Goal: Task Accomplishment & Management: Complete application form

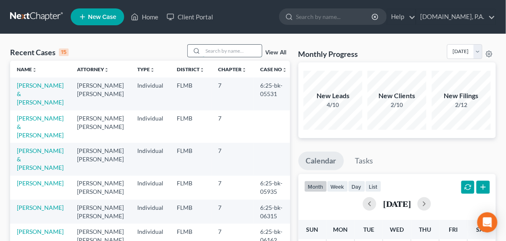
click at [213, 51] on input "search" at bounding box center [232, 51] width 59 height 12
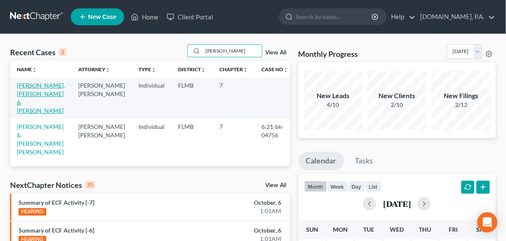
type input "avila"
click at [29, 93] on link "[PERSON_NAME], [PERSON_NAME] & [PERSON_NAME]" at bounding box center [41, 98] width 48 height 32
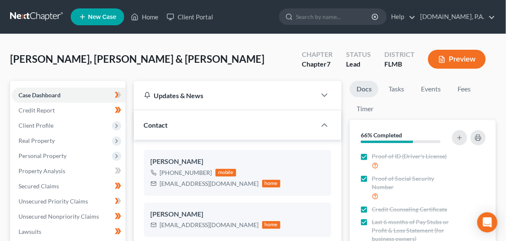
click at [35, 15] on link at bounding box center [37, 16] width 54 height 15
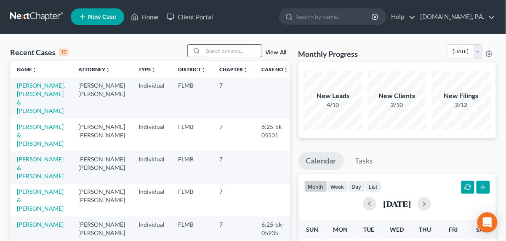
click at [247, 53] on input "search" at bounding box center [232, 51] width 59 height 12
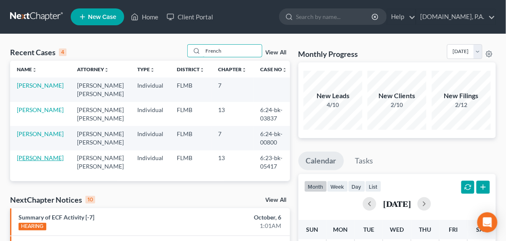
type input "French"
click at [32, 157] on link "[PERSON_NAME]" at bounding box center [40, 157] width 47 height 7
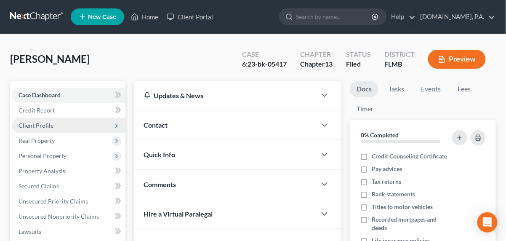
click at [40, 129] on span "Client Profile" at bounding box center [69, 125] width 114 height 15
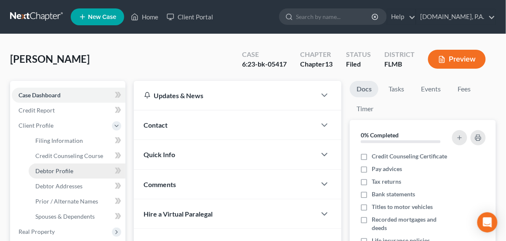
click at [58, 170] on span "Debtor Profile" at bounding box center [54, 170] width 38 height 7
select select "0"
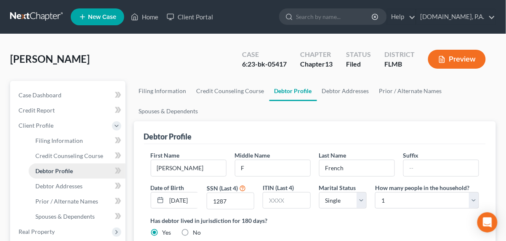
radio input "true"
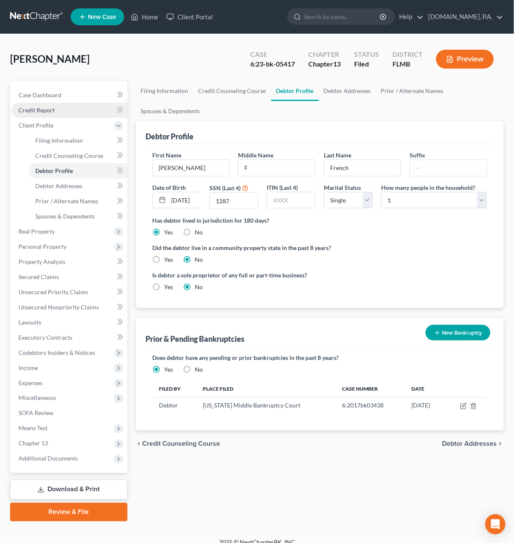
click at [40, 109] on span "Credit Report" at bounding box center [37, 109] width 36 height 7
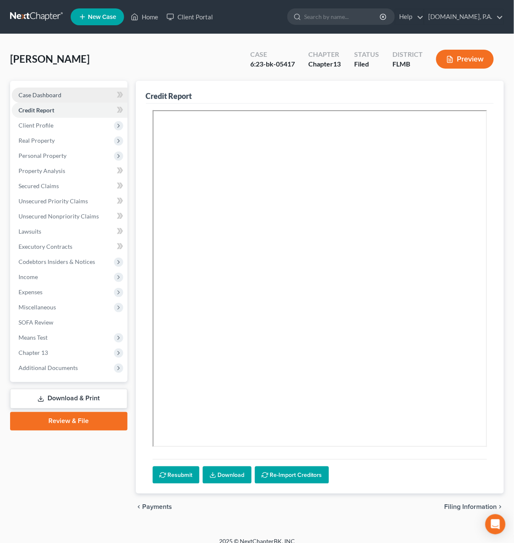
click at [50, 97] on span "Case Dashboard" at bounding box center [40, 94] width 43 height 7
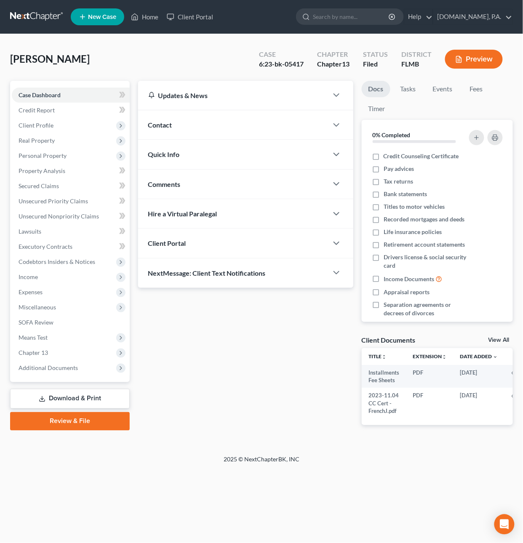
click at [40, 16] on link at bounding box center [37, 16] width 54 height 15
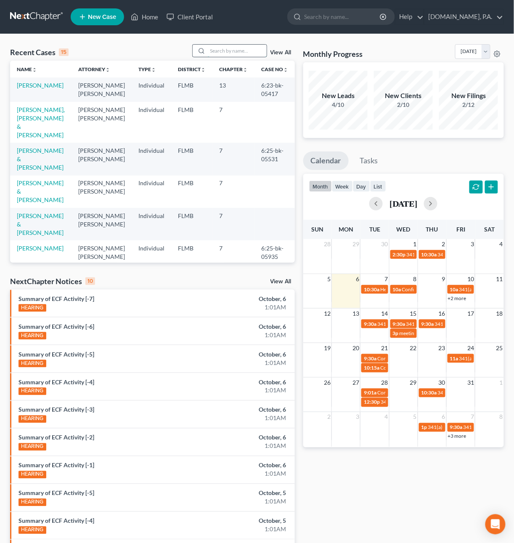
click at [224, 47] on input "search" at bounding box center [237, 51] width 59 height 12
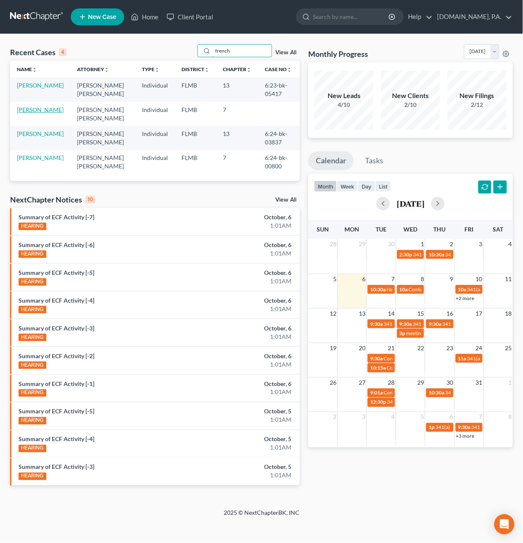
type input "french"
click at [25, 111] on link "[PERSON_NAME]" at bounding box center [40, 109] width 47 height 7
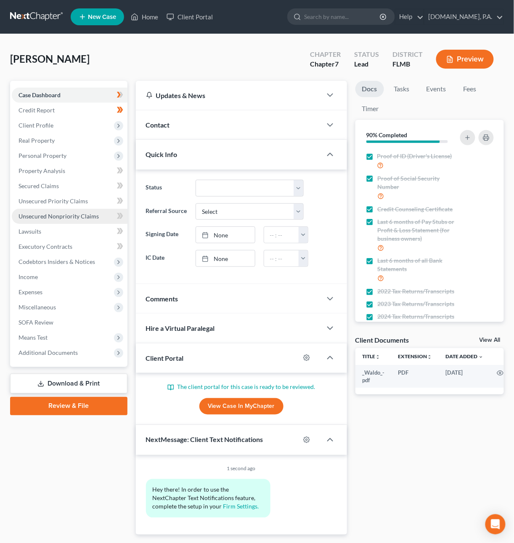
click at [55, 211] on link "Unsecured Nonpriority Claims" at bounding box center [70, 216] width 116 height 15
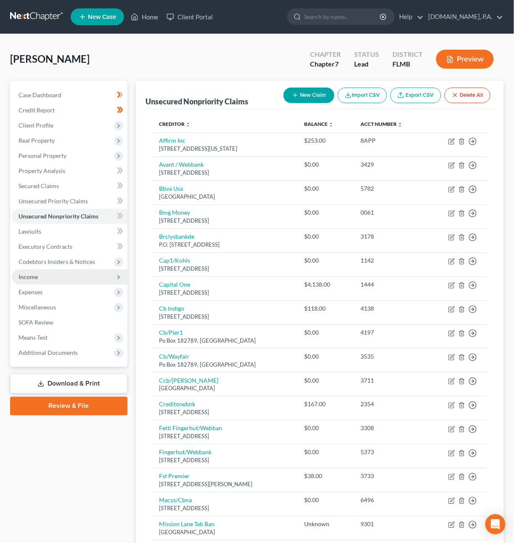
click at [24, 273] on span "Income" at bounding box center [28, 276] width 19 height 7
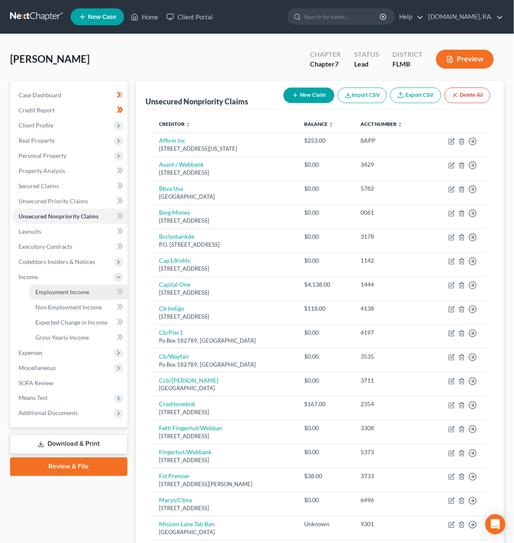
click at [71, 290] on span "Employment Income" at bounding box center [62, 291] width 54 height 7
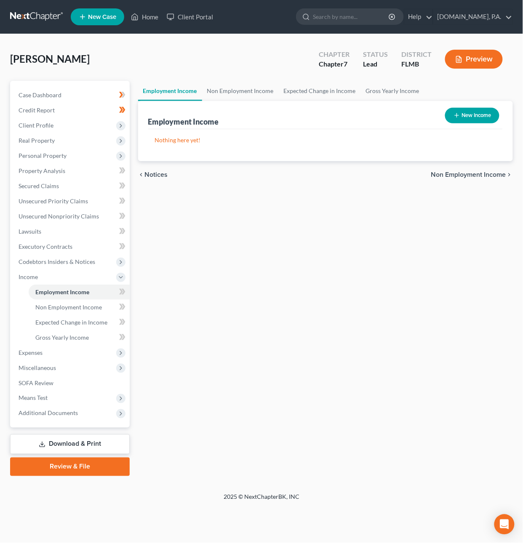
click at [474, 115] on button "New Income" at bounding box center [472, 116] width 54 height 16
select select "0"
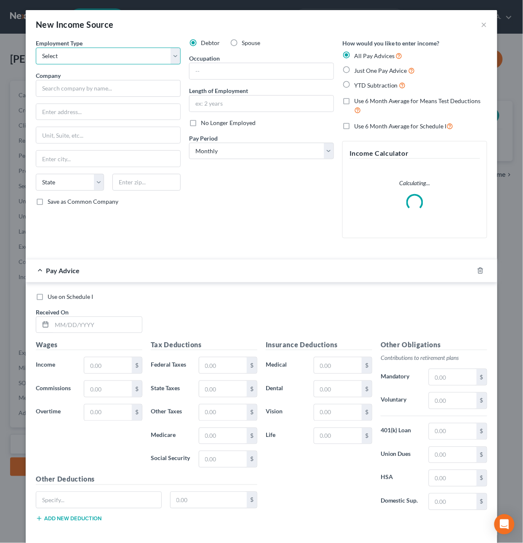
click at [103, 60] on select "Select Full or Part Time Employment Self Employment" at bounding box center [108, 56] width 145 height 17
select select "0"
click at [36, 48] on select "Select Full or Part Time Employment Self Employment" at bounding box center [108, 56] width 145 height 17
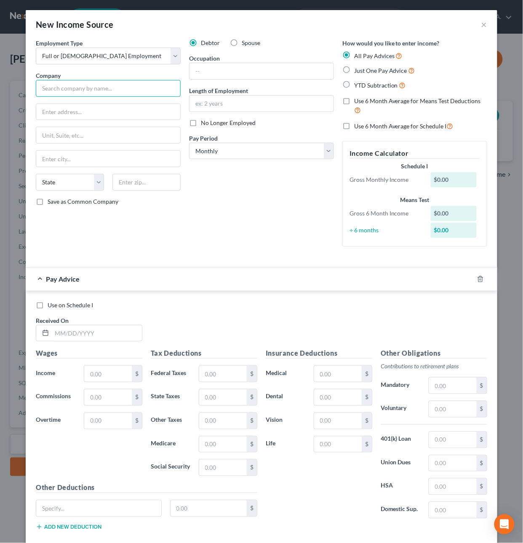
click at [87, 86] on input "text" at bounding box center [108, 88] width 145 height 17
type input "City of Longwood"
click at [354, 71] on label "Just One Pay Advice" at bounding box center [384, 71] width 61 height 10
click at [357, 71] on input "Just One Pay Advice" at bounding box center [359, 68] width 5 height 5
radio input "true"
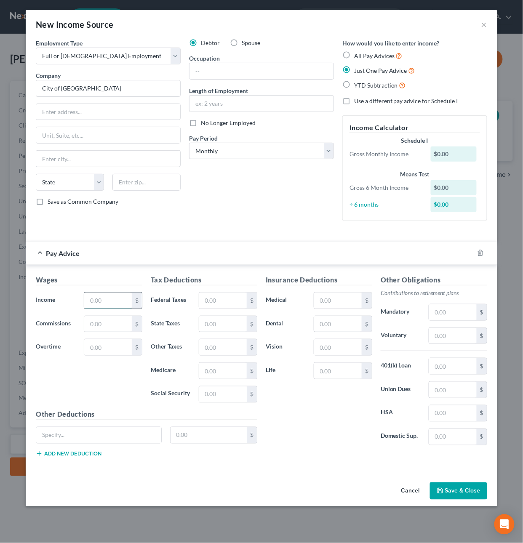
click at [107, 301] on input "text" at bounding box center [108, 300] width 48 height 16
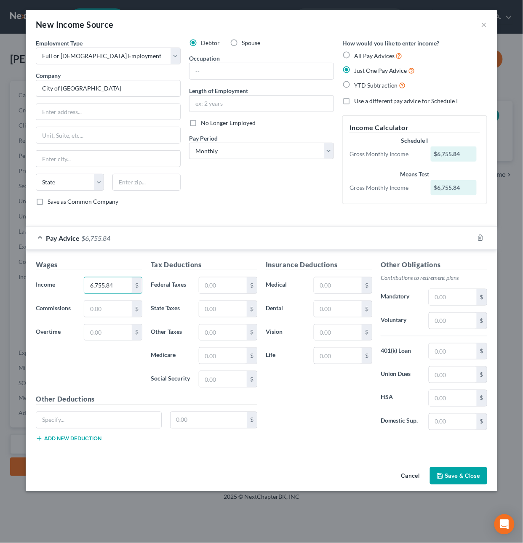
type input "6,755.84"
click at [470, 483] on button "Save & Close" at bounding box center [458, 476] width 57 height 18
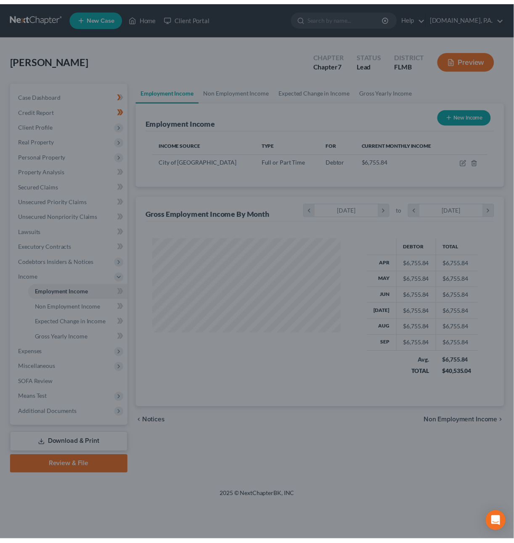
scroll to position [152, 209]
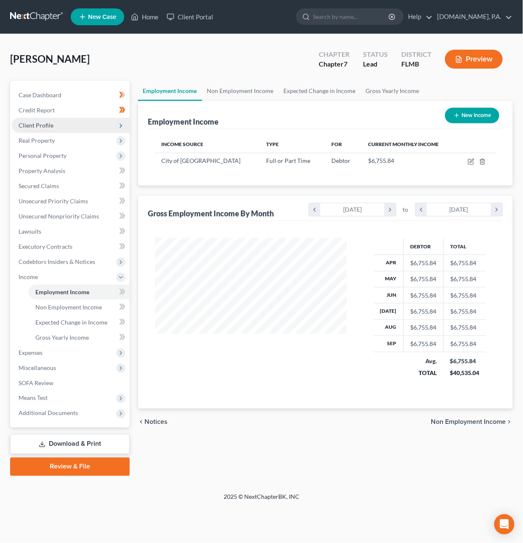
click at [40, 122] on span "Client Profile" at bounding box center [36, 125] width 35 height 7
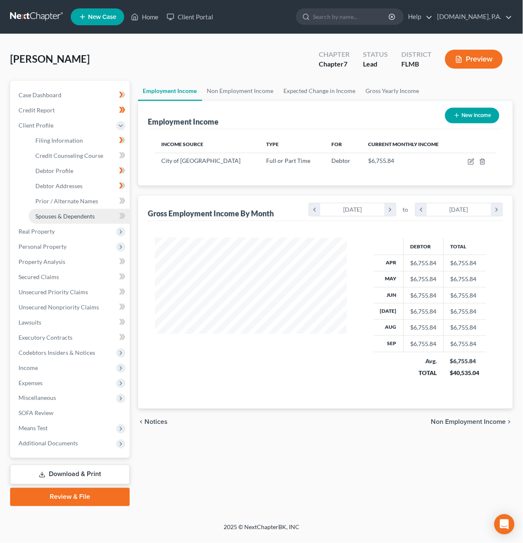
click at [68, 212] on span "Spouses & Dependents" at bounding box center [64, 215] width 59 height 7
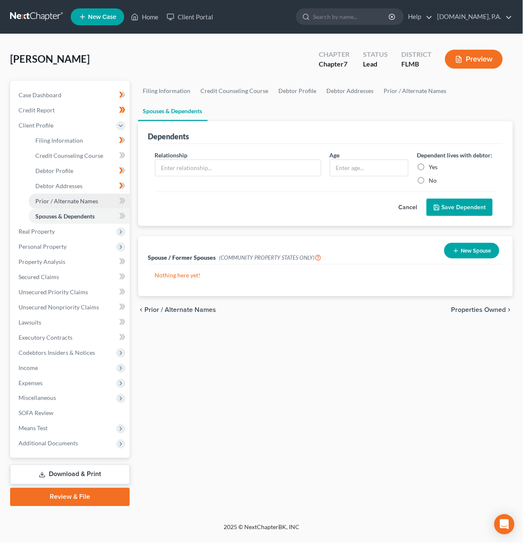
click at [68, 195] on link "Prior / Alternate Names" at bounding box center [79, 201] width 101 height 15
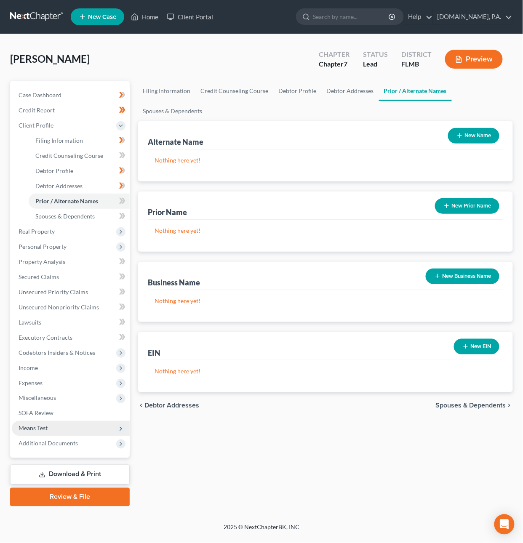
click at [68, 431] on span "Means Test" at bounding box center [71, 428] width 118 height 15
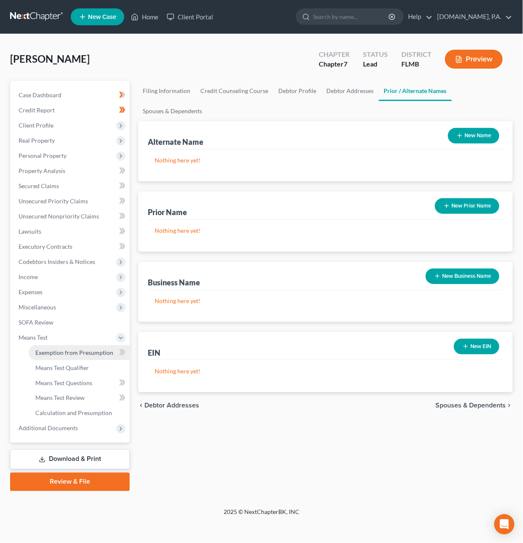
click at [85, 349] on span "Exemption from Presumption" at bounding box center [74, 352] width 78 height 7
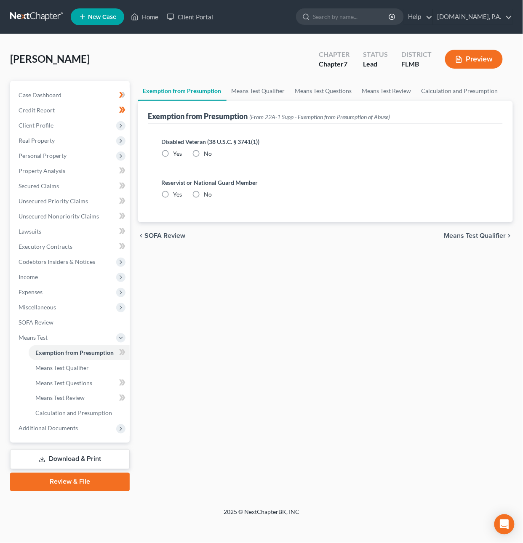
click at [204, 151] on label "No" at bounding box center [208, 153] width 8 height 8
click at [207, 151] on input "No" at bounding box center [209, 151] width 5 height 5
radio input "true"
click at [204, 191] on label "No" at bounding box center [208, 194] width 8 height 8
click at [207, 191] on input "No" at bounding box center [209, 192] width 5 height 5
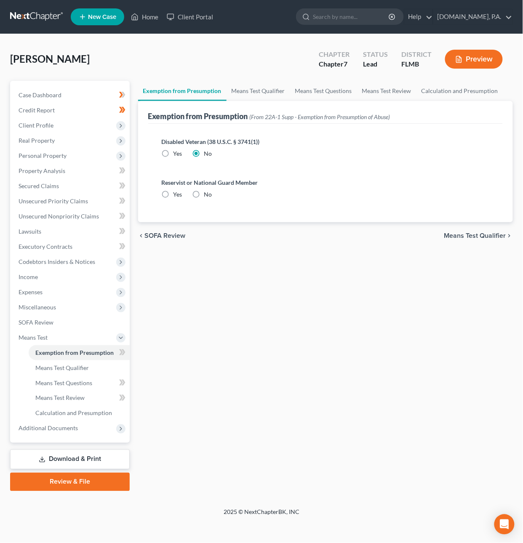
radio input "true"
click at [487, 233] on span "Means Test Qualifier" at bounding box center [475, 235] width 62 height 7
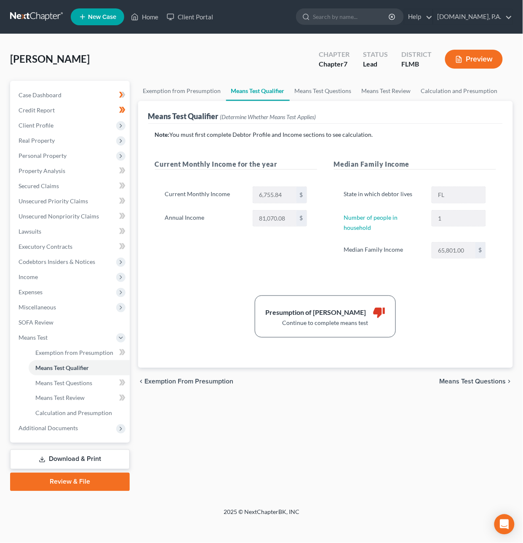
click at [481, 381] on span "Means Test Questions" at bounding box center [472, 381] width 66 height 7
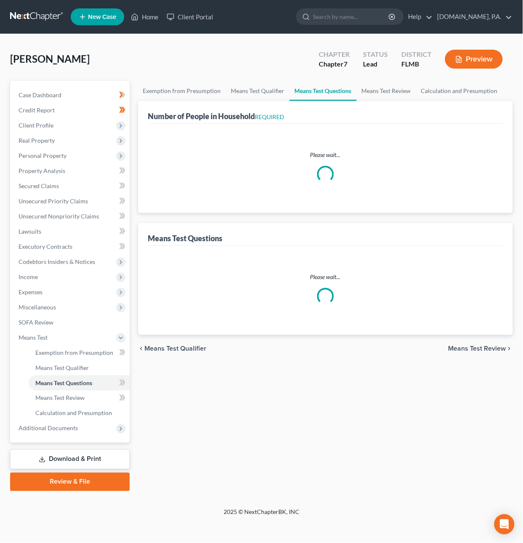
select select "60"
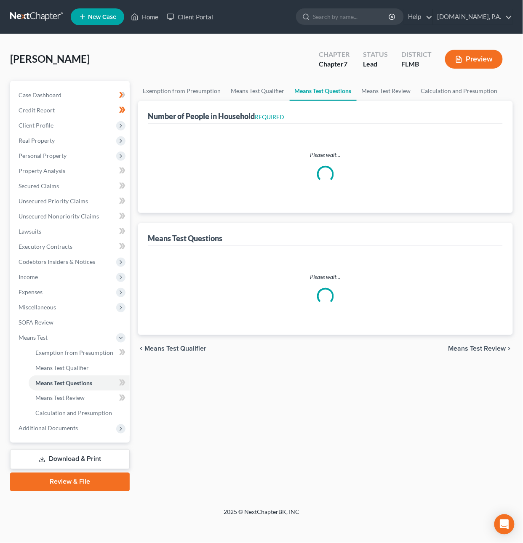
select select "0"
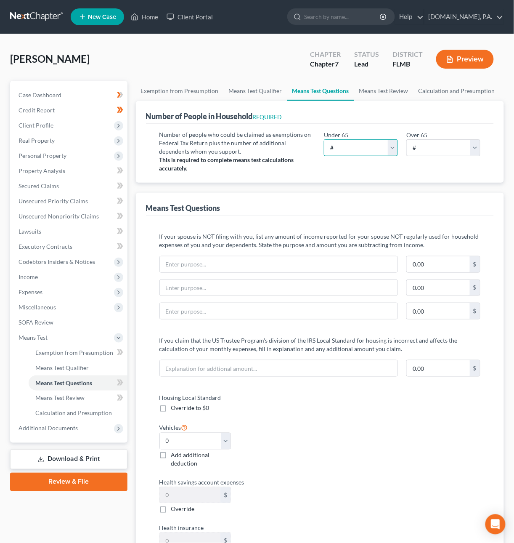
click at [390, 149] on select "# 0 1 2 3 4 5 6 7 8 9 10" at bounding box center [361, 147] width 74 height 17
select select "2"
click at [324, 139] on select "# 0 1 2 3 4 5 6 7 8 9 10" at bounding box center [361, 147] width 74 height 17
click at [21, 125] on span "Client Profile" at bounding box center [36, 125] width 35 height 7
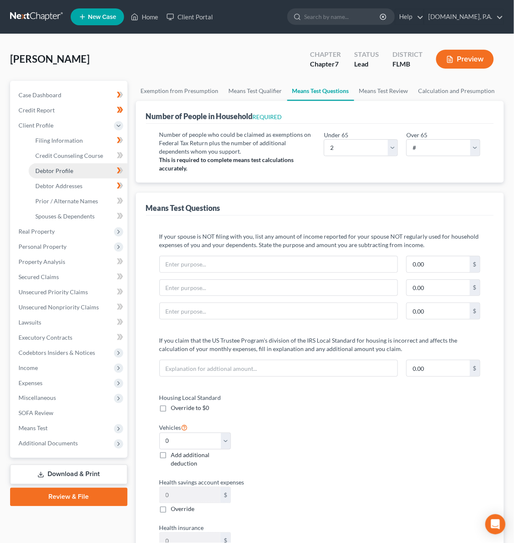
click at [49, 170] on span "Debtor Profile" at bounding box center [54, 170] width 38 height 7
select select "0"
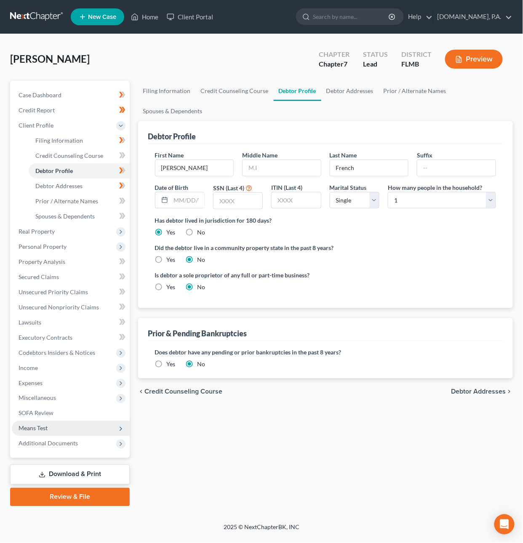
click at [38, 430] on span "Means Test" at bounding box center [33, 427] width 29 height 7
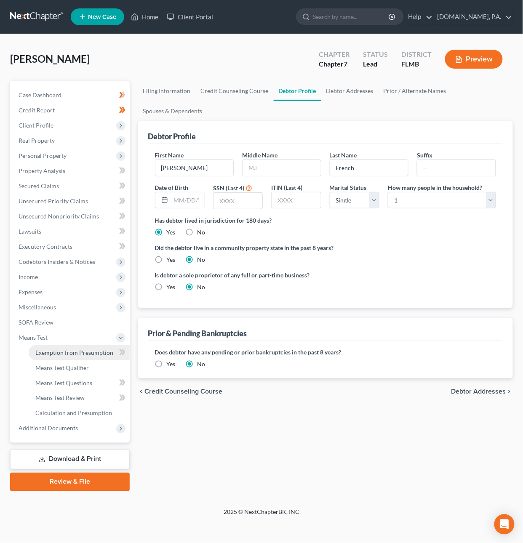
click at [66, 356] on link "Exemption from Presumption" at bounding box center [79, 352] width 101 height 15
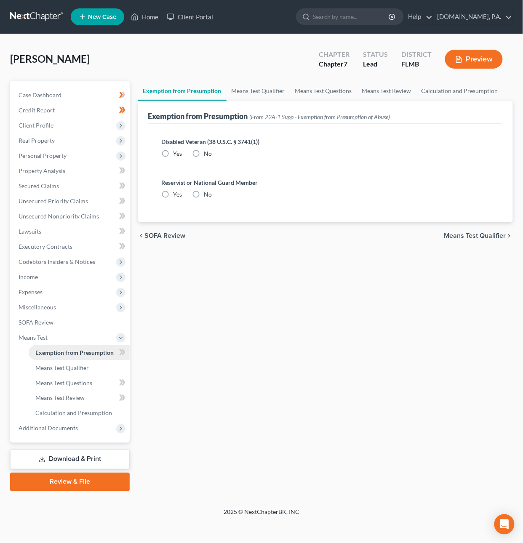
radio input "true"
click at [479, 233] on span "Means Test Qualifier" at bounding box center [475, 235] width 62 height 7
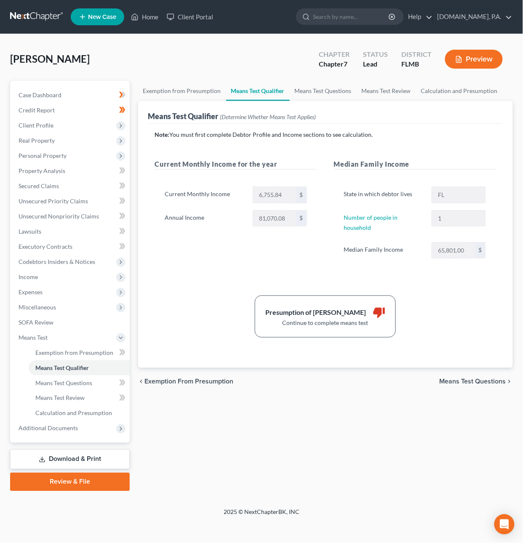
click at [463, 384] on span "Means Test Questions" at bounding box center [472, 381] width 66 height 7
select select "2"
select select "0"
select select "60"
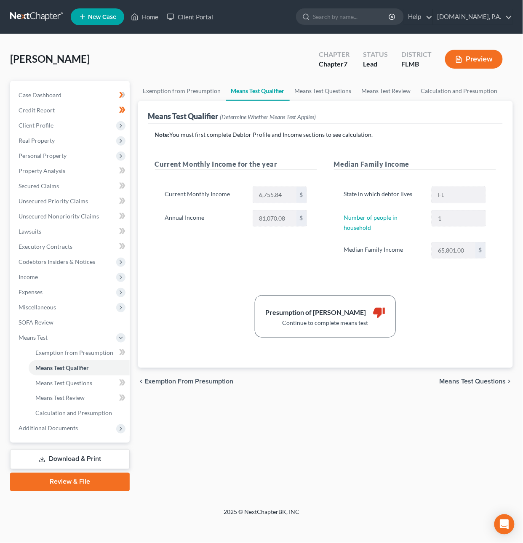
select select "60"
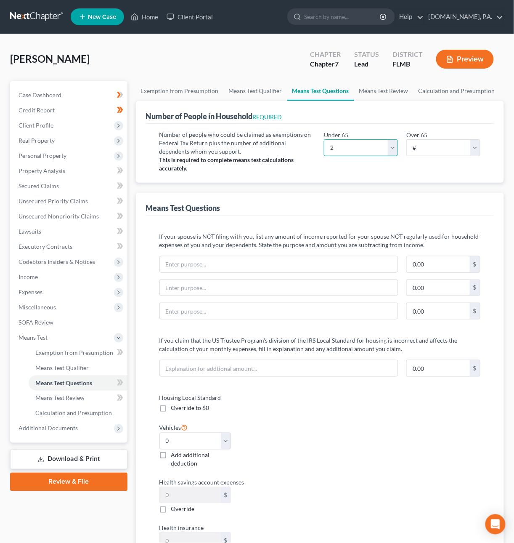
click at [384, 147] on select "# 0 1 2 3 4 5 6 7 8 9 10" at bounding box center [361, 147] width 74 height 17
select select "1"
click at [324, 139] on select "# 0 1 2 3 4 5 6 7 8 9 10" at bounding box center [361, 147] width 74 height 17
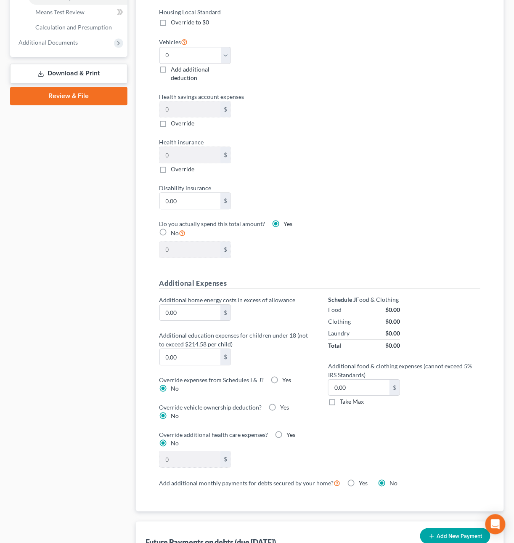
scroll to position [391, 0]
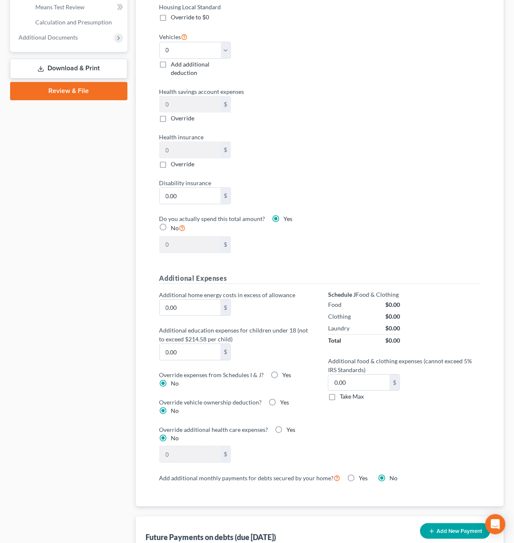
click at [340, 401] on label "Take Max" at bounding box center [352, 396] width 24 height 8
click at [343, 398] on input "Take Max" at bounding box center [345, 394] width 5 height 5
checkbox input "true"
type input "30.00"
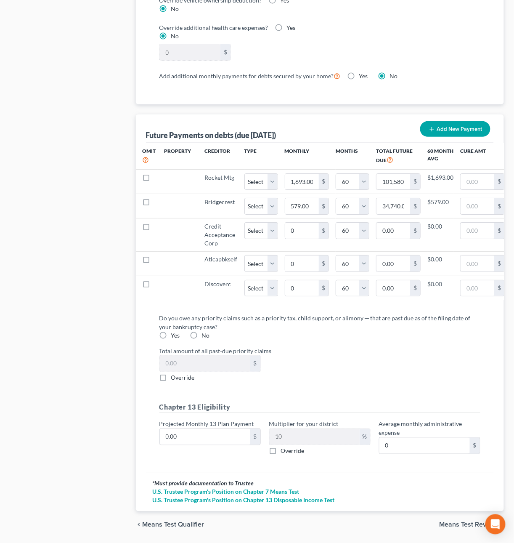
scroll to position [803, 0]
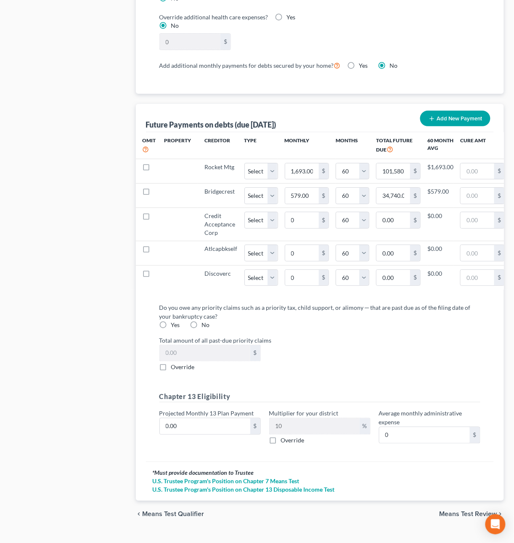
click at [202, 329] on label "No" at bounding box center [206, 325] width 8 height 8
click at [205, 326] on input "No" at bounding box center [207, 323] width 5 height 5
radio input "true"
click at [195, 434] on input "0.00" at bounding box center [205, 426] width 90 height 16
type input "2"
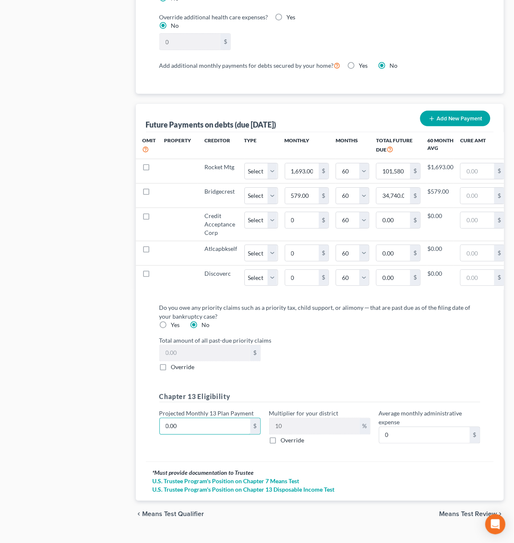
type input "0.20"
type input "26"
type input "2.60"
type input "262"
type input "26.20"
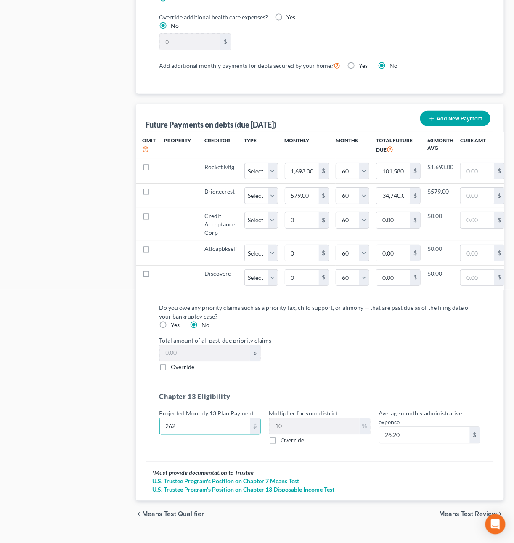
type input "2625"
type input "262.50"
type input "2,625"
click at [443, 517] on span "Means Test Review" at bounding box center [469, 514] width 58 height 7
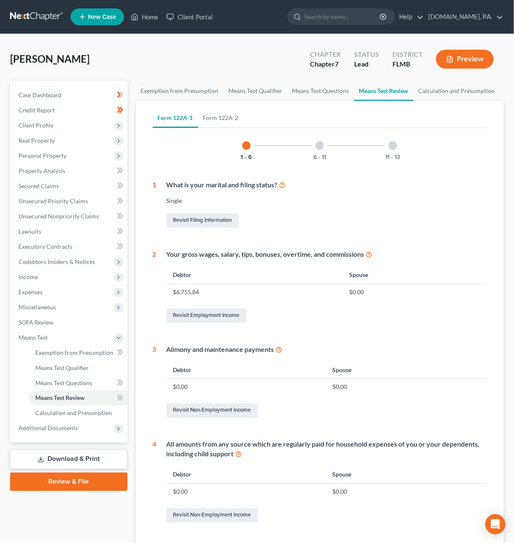
click at [318, 147] on div at bounding box center [320, 145] width 8 height 8
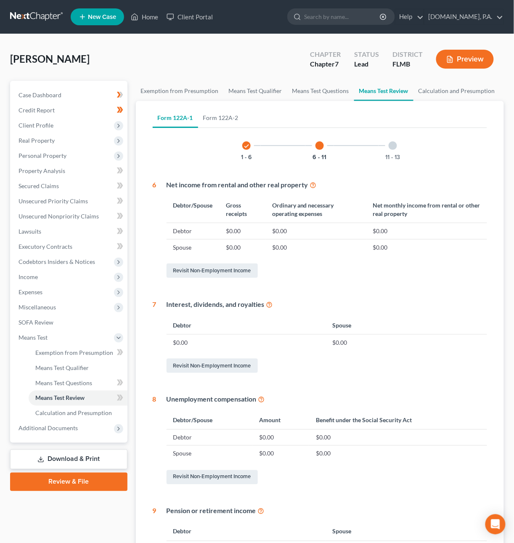
click at [395, 148] on div at bounding box center [393, 145] width 8 height 8
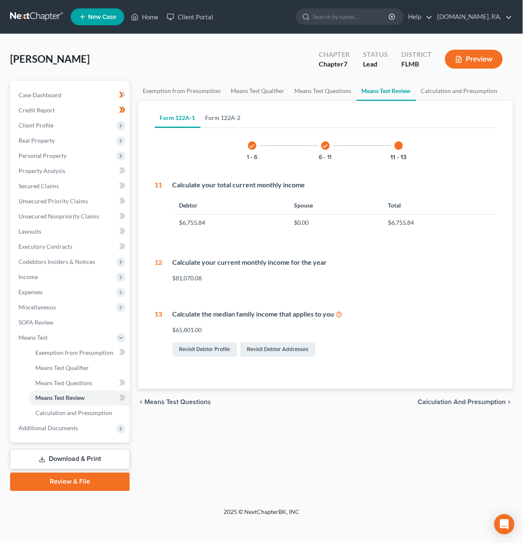
click at [220, 120] on link "Form 122A-2" at bounding box center [222, 118] width 45 height 20
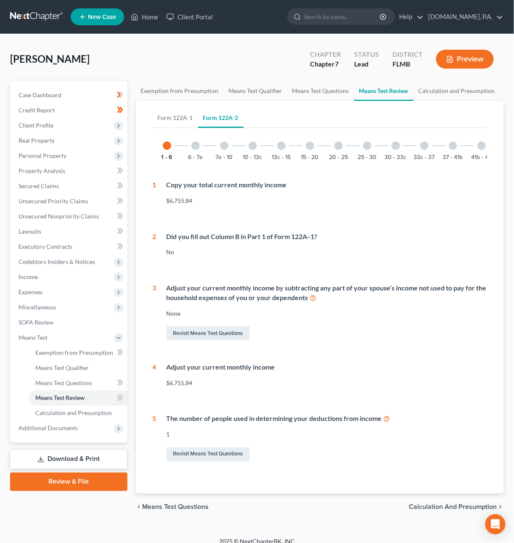
click at [193, 146] on div at bounding box center [195, 145] width 8 height 8
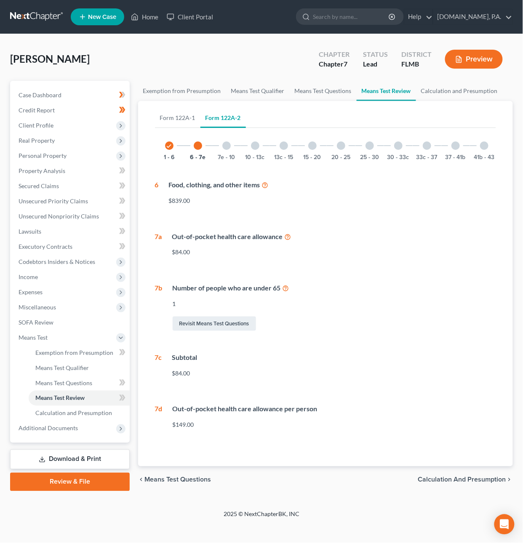
click at [232, 144] on div "7e - 10" at bounding box center [226, 145] width 29 height 29
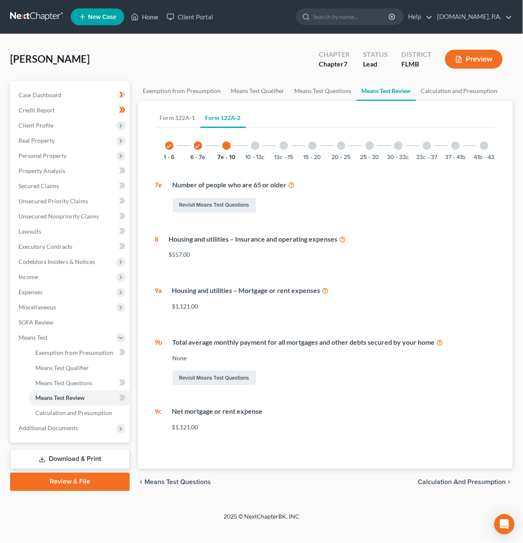
drag, startPoint x: 254, startPoint y: 144, endPoint x: 261, endPoint y: 145, distance: 7.2
click at [254, 144] on div at bounding box center [255, 145] width 8 height 8
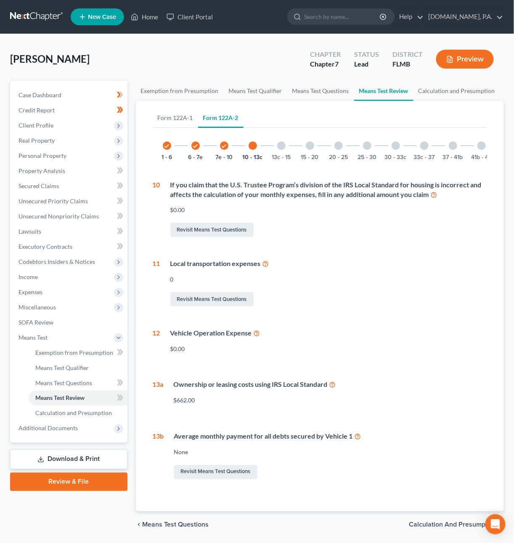
click at [283, 144] on div at bounding box center [281, 145] width 8 height 8
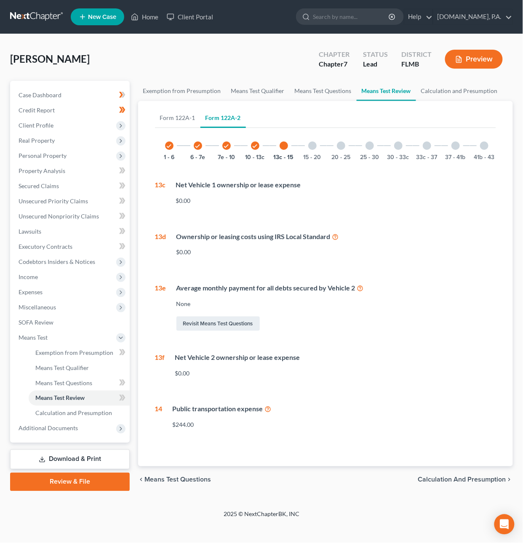
click at [318, 145] on div "15 - 20" at bounding box center [312, 145] width 29 height 29
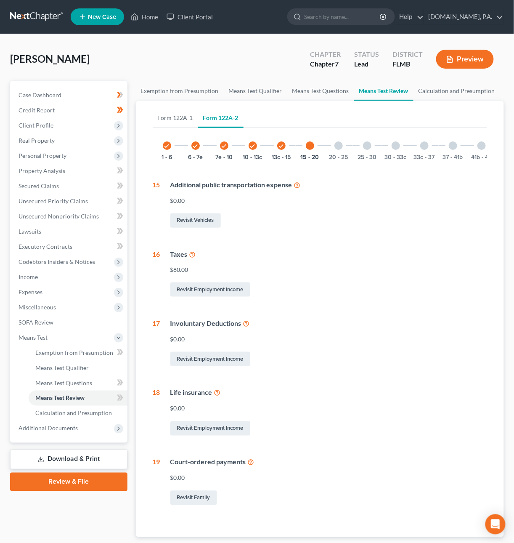
click at [343, 146] on div "20 - 25" at bounding box center [338, 145] width 29 height 29
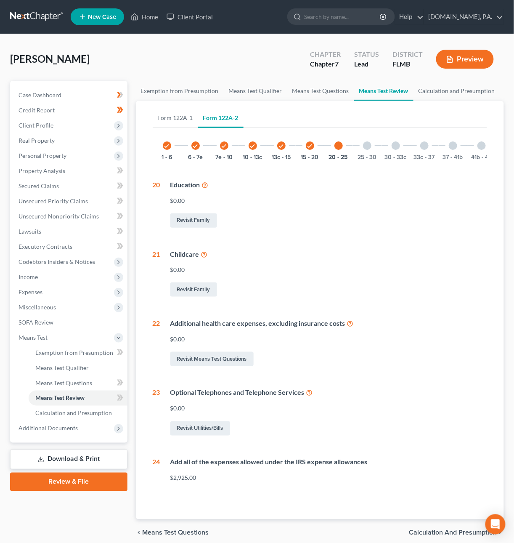
click at [370, 147] on div at bounding box center [367, 145] width 8 height 8
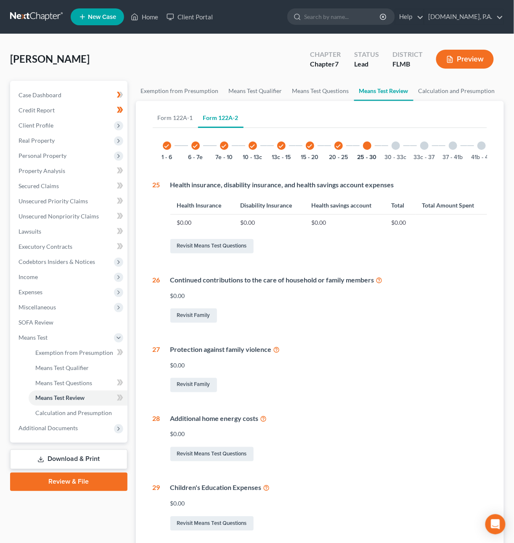
click at [398, 147] on div at bounding box center [396, 145] width 8 height 8
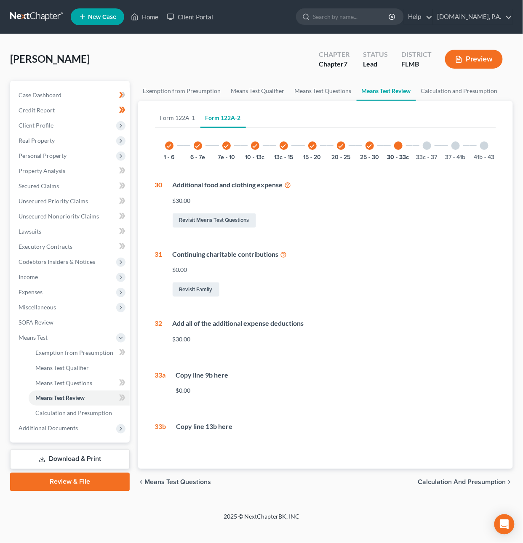
click at [427, 143] on div at bounding box center [426, 145] width 8 height 8
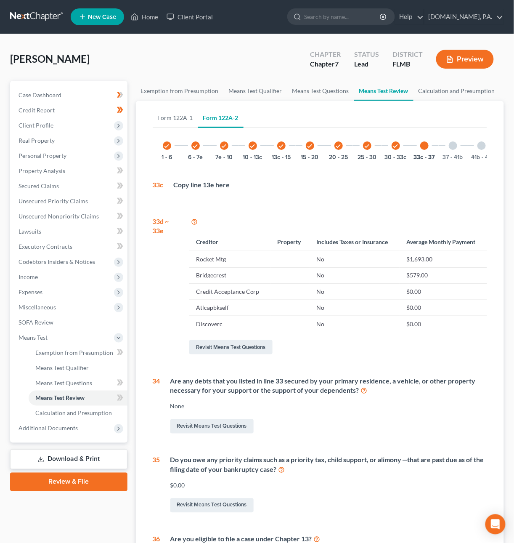
click at [457, 145] on div at bounding box center [453, 145] width 8 height 8
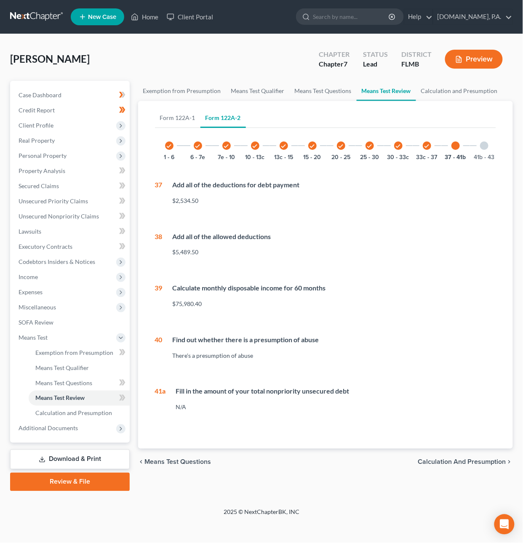
click at [484, 146] on div at bounding box center [484, 145] width 8 height 8
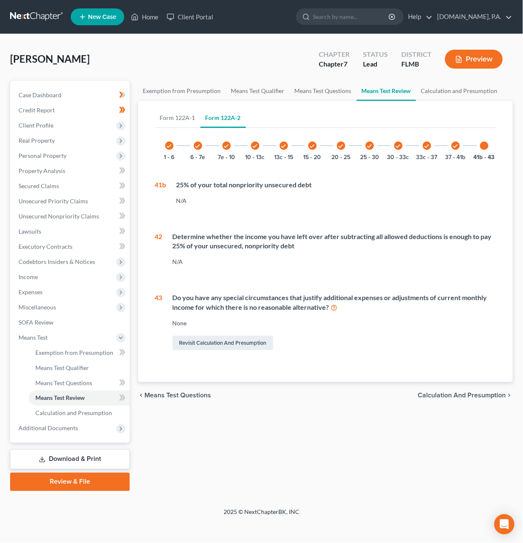
click at [472, 399] on span "Calculation and Presumption" at bounding box center [462, 395] width 88 height 7
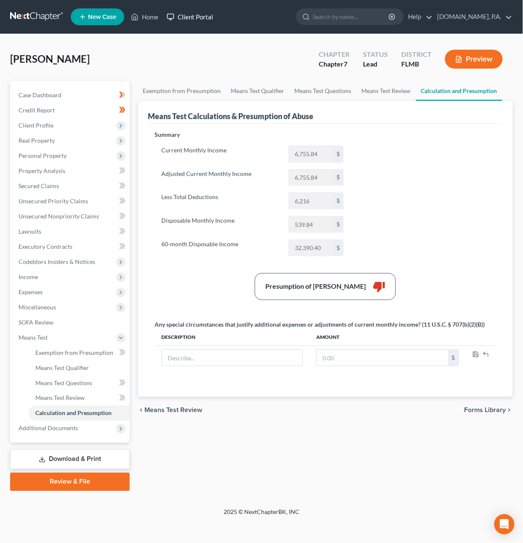
click at [182, 16] on link "Client Portal" at bounding box center [189, 16] width 55 height 15
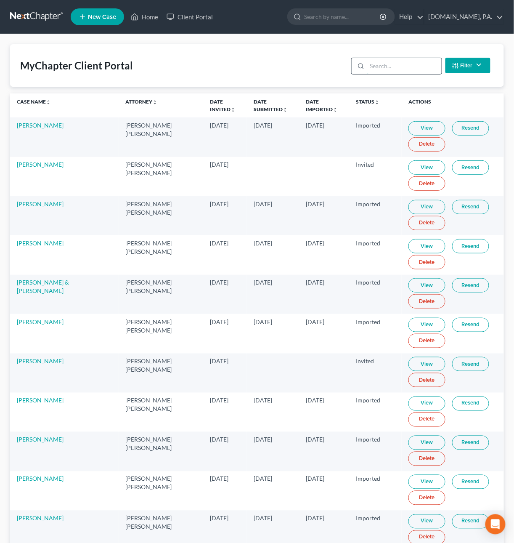
click at [401, 67] on input "search" at bounding box center [404, 66] width 74 height 16
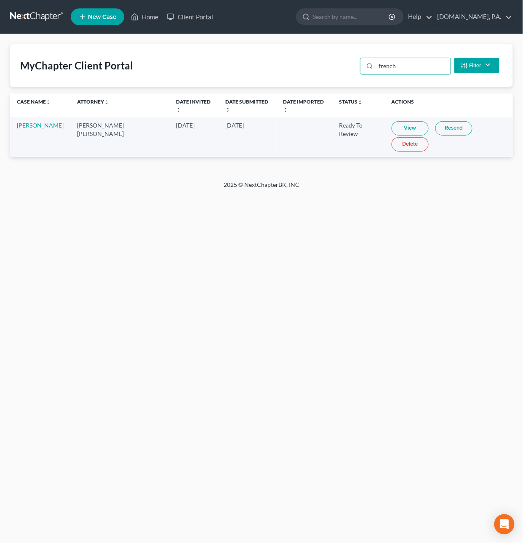
type input "french"
click at [400, 122] on link "View" at bounding box center [409, 128] width 37 height 14
click at [51, 16] on link at bounding box center [37, 16] width 54 height 15
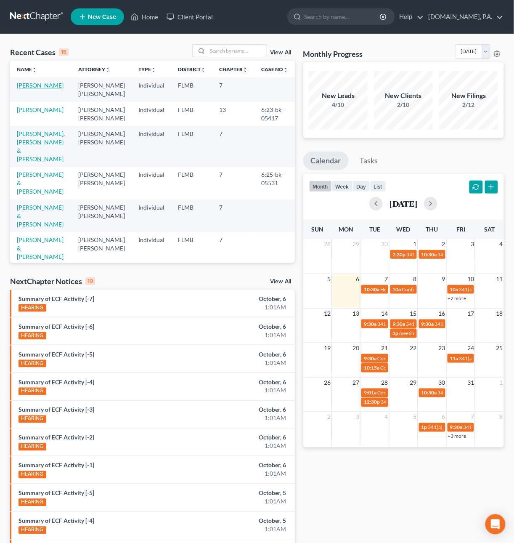
click at [37, 85] on link "[PERSON_NAME]" at bounding box center [40, 85] width 47 height 7
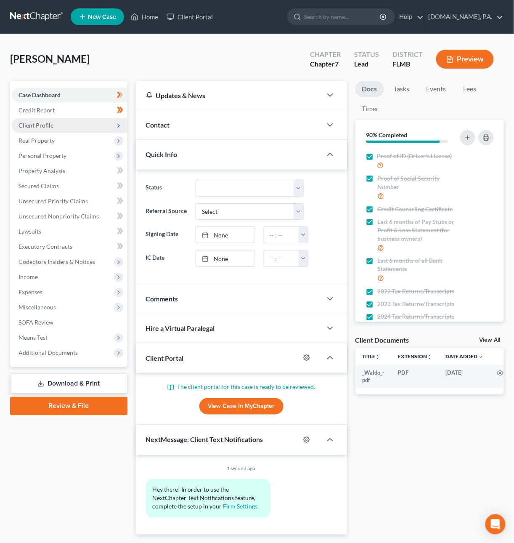
click at [40, 127] on span "Client Profile" at bounding box center [36, 125] width 35 height 7
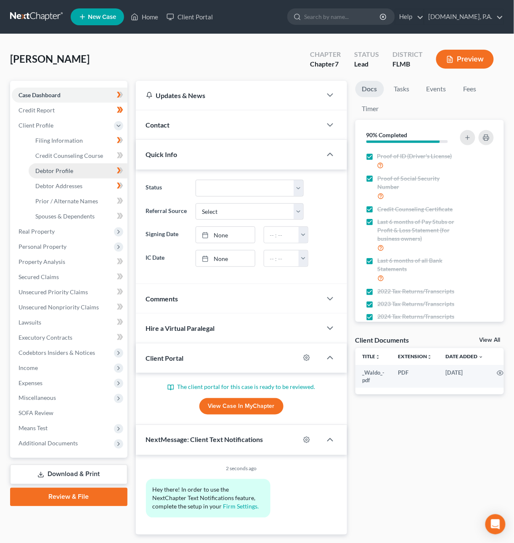
click at [52, 172] on span "Debtor Profile" at bounding box center [54, 170] width 38 height 7
select select "0"
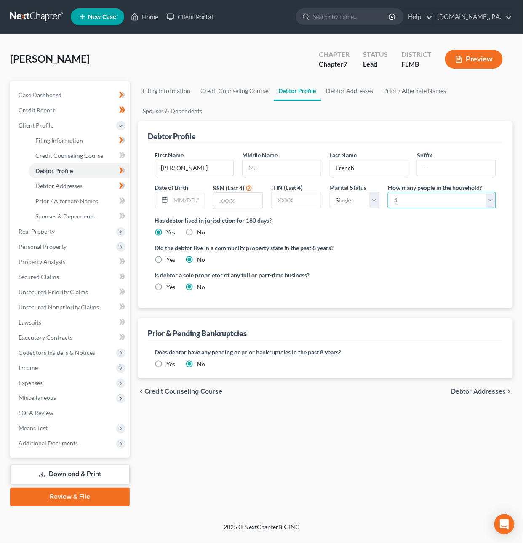
click at [402, 200] on select "Select 1 2 3 4 5 6 7 8 9 10 11 12 13 14 15 16 17 18 19 20" at bounding box center [441, 200] width 108 height 17
select select "1"
click at [387, 192] on select "Select 1 2 3 4 5 6 7 8 9 10 11 12 13 14 15 16 17 18 19 20" at bounding box center [441, 200] width 108 height 17
click at [48, 429] on span "Means Test" at bounding box center [71, 428] width 118 height 15
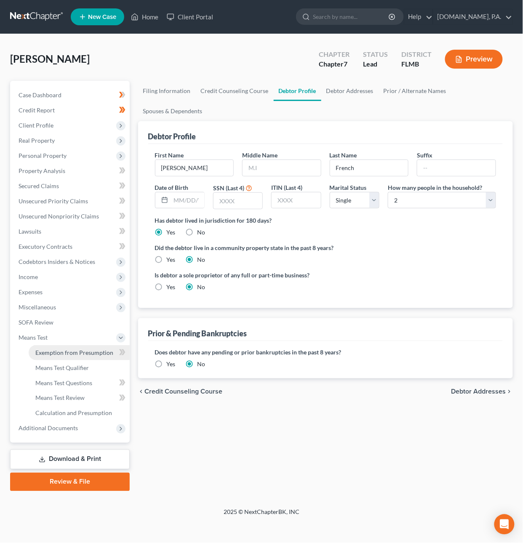
click at [75, 350] on span "Exemption from Presumption" at bounding box center [74, 352] width 78 height 7
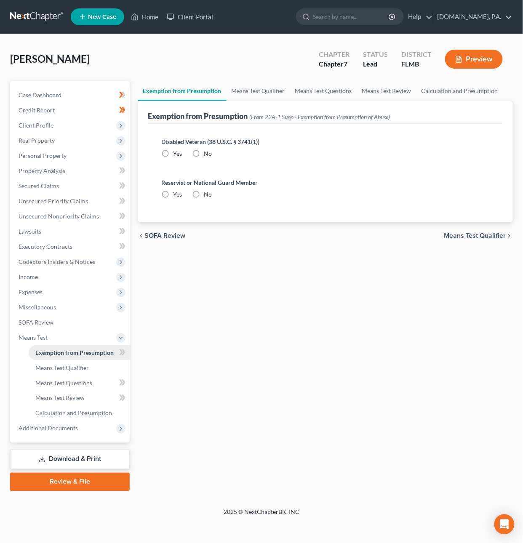
radio input "true"
click at [463, 238] on span "Means Test Qualifier" at bounding box center [475, 235] width 62 height 7
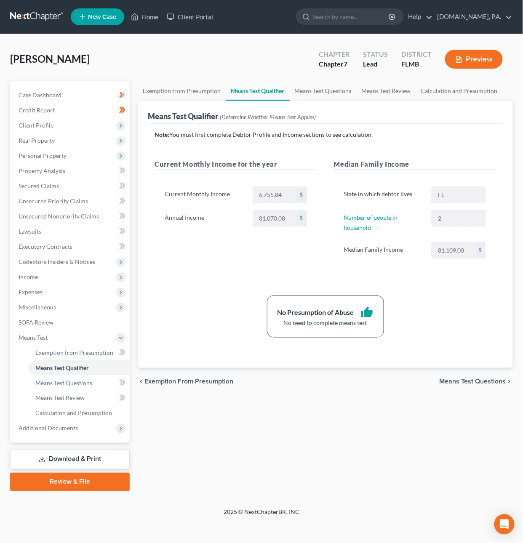
click at [34, 15] on link at bounding box center [37, 16] width 54 height 15
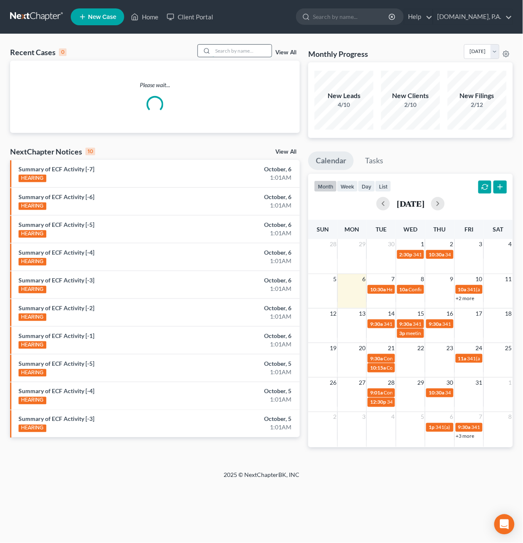
click at [234, 51] on input "search" at bounding box center [241, 51] width 59 height 12
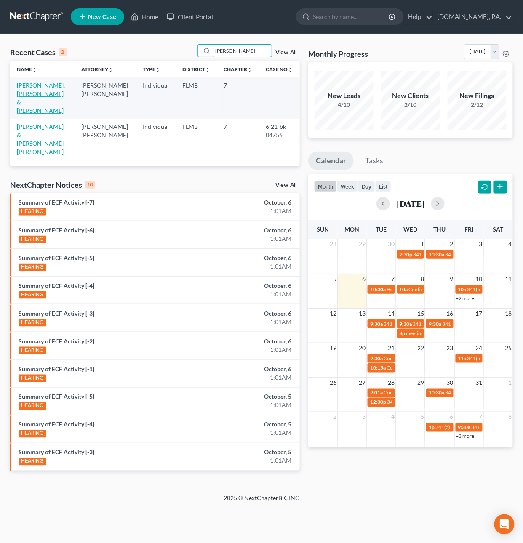
type input "[PERSON_NAME]"
click at [36, 96] on link "[PERSON_NAME], [PERSON_NAME] & [PERSON_NAME]" at bounding box center [41, 98] width 48 height 32
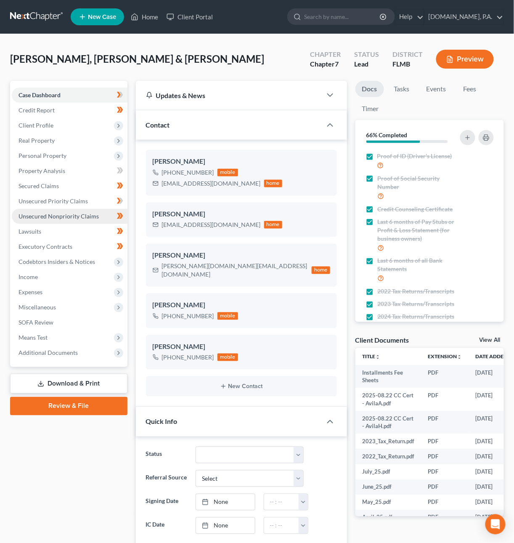
click at [60, 218] on span "Unsecured Nonpriority Claims" at bounding box center [59, 215] width 80 height 7
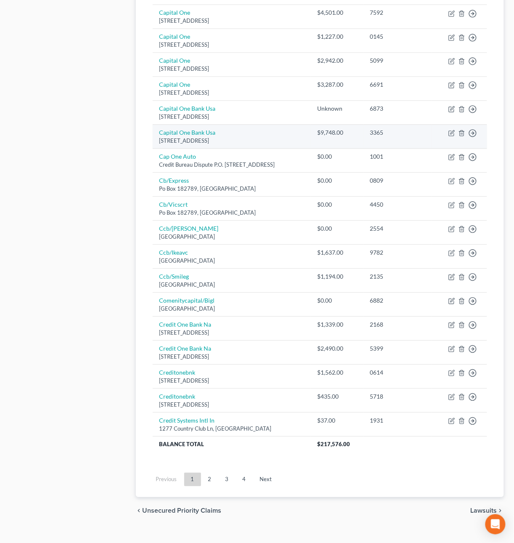
scroll to position [432, 0]
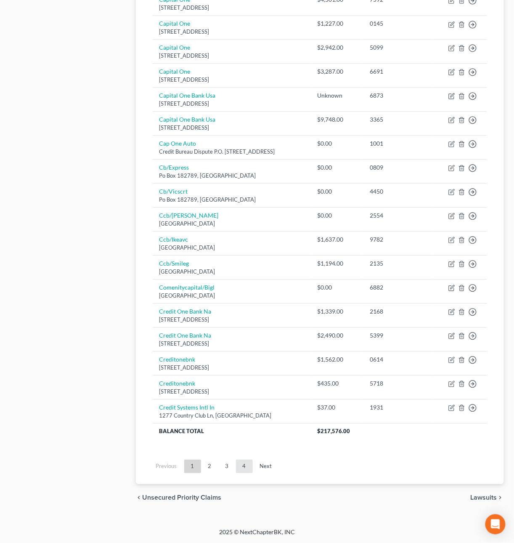
click at [245, 468] on link "4" at bounding box center [244, 465] width 17 height 13
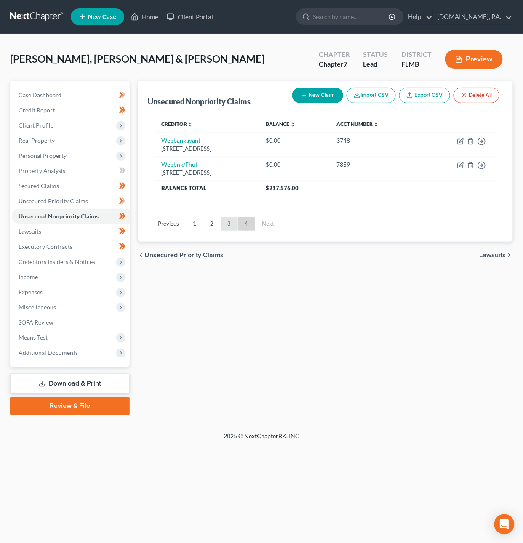
click at [227, 221] on link "3" at bounding box center [229, 223] width 17 height 13
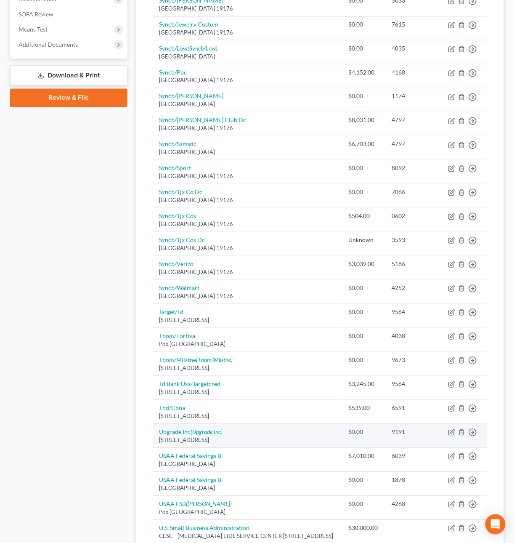
scroll to position [448, 0]
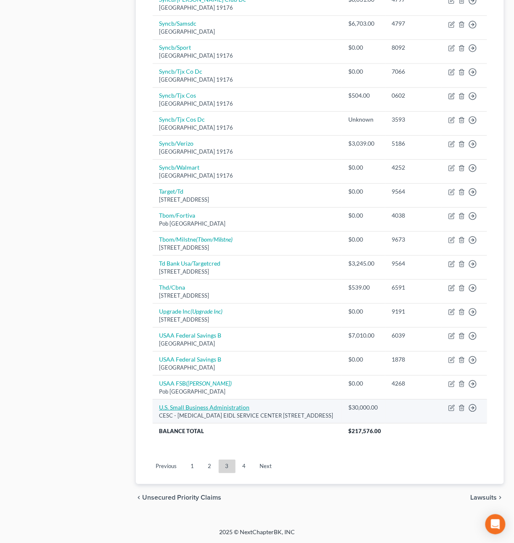
click at [239, 403] on link "U.S. Small Business Administration" at bounding box center [204, 406] width 90 height 7
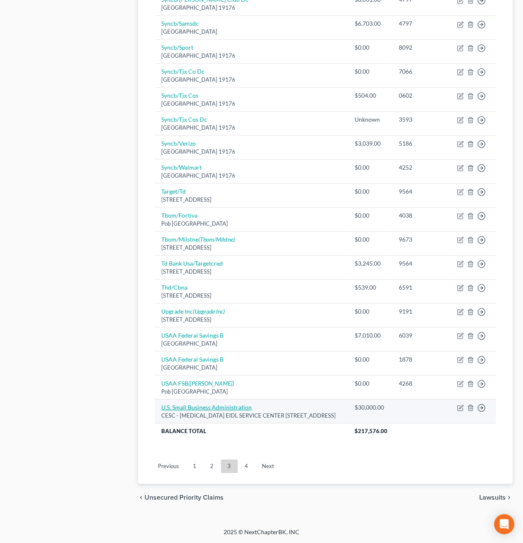
select select "45"
select select "10"
select select "2"
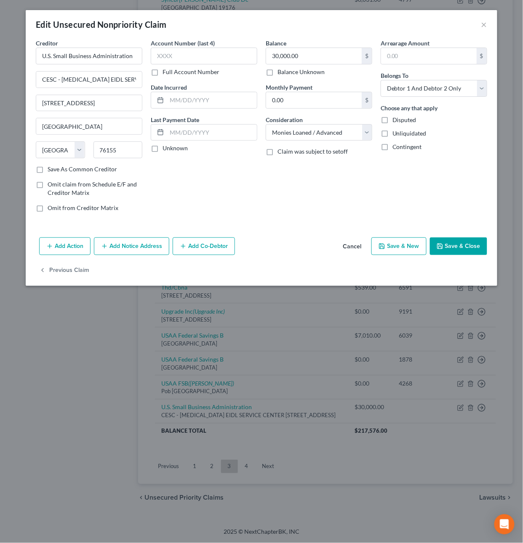
click at [118, 247] on button "Add Notice Address" at bounding box center [131, 246] width 75 height 18
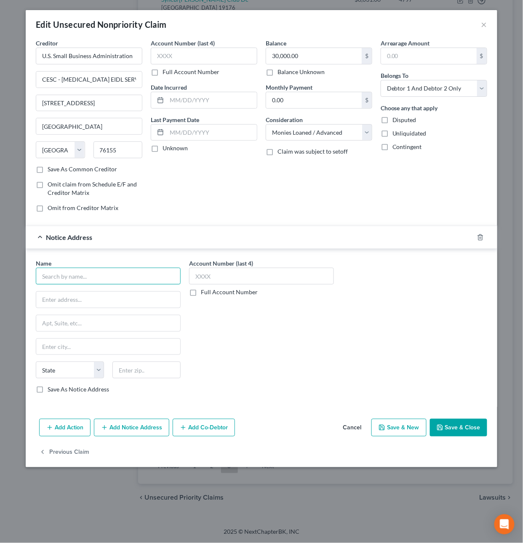
click at [74, 277] on input "text" at bounding box center [108, 276] width 145 height 17
click at [125, 278] on input "U.S. Sma" at bounding box center [108, 276] width 145 height 17
drag, startPoint x: 117, startPoint y: 279, endPoint x: 107, endPoint y: 283, distance: 11.3
click at [117, 279] on input "U.S. Small" at bounding box center [108, 276] width 145 height 17
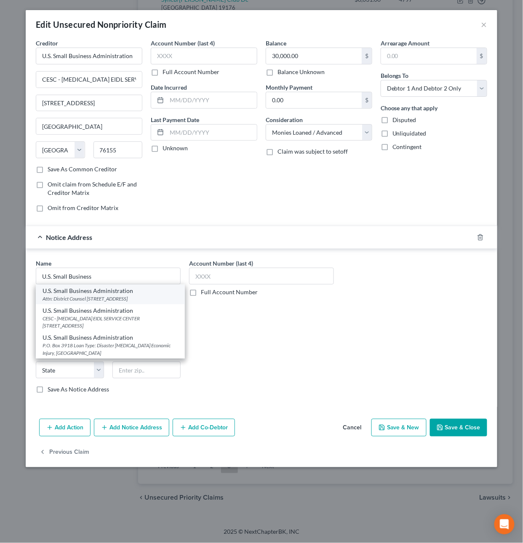
click at [109, 298] on div "Attn: District Counsel [STREET_ADDRESS]" at bounding box center [109, 298] width 135 height 7
type input "U.S. Small Business Administration"
type input "Attn: District Counsel"
type input "[STREET_ADDRESS]"
type input "[GEOGRAPHIC_DATA]"
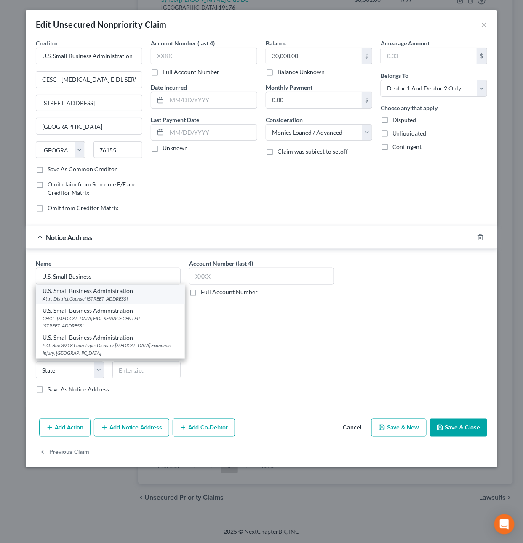
select select "4"
type input "94105"
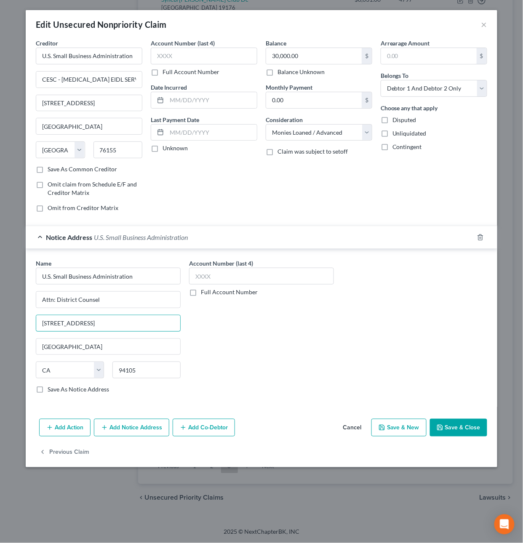
drag, startPoint x: 107, startPoint y: 325, endPoint x: -93, endPoint y: 318, distance: 200.0
click at [0, 318] on html "Home New Case Client Portal [DOMAIN_NAME], P.A. [PERSON_NAME][EMAIL_ADDRESS][DO…" at bounding box center [261, 56] width 523 height 971
type input "[STREET_ADDRESS][PERSON_NAME][US_STATE]"
type input "32801"
type input "Orlando"
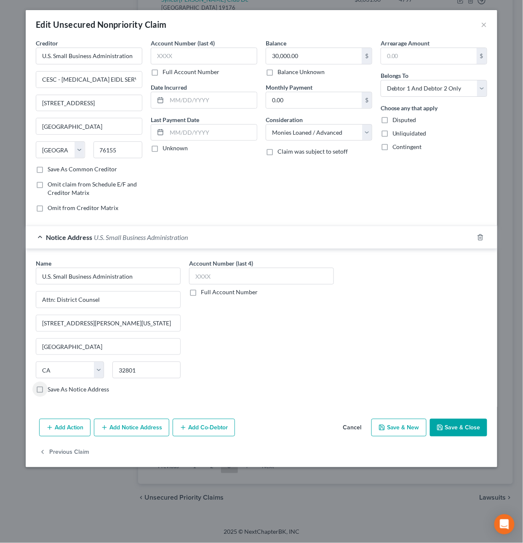
select select "9"
click at [232, 276] on input "text" at bounding box center [261, 276] width 145 height 17
type input "9104"
drag, startPoint x: 468, startPoint y: 435, endPoint x: 457, endPoint y: 424, distance: 15.8
click at [468, 435] on button "Save & Close" at bounding box center [458, 428] width 57 height 18
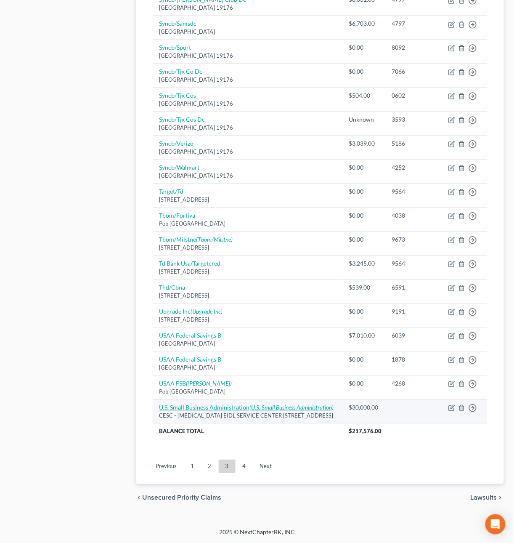
click at [278, 403] on icon "(U.S. Small Business Administration)" at bounding box center [292, 406] width 84 height 7
select select "45"
select select "10"
select select "2"
select select "9"
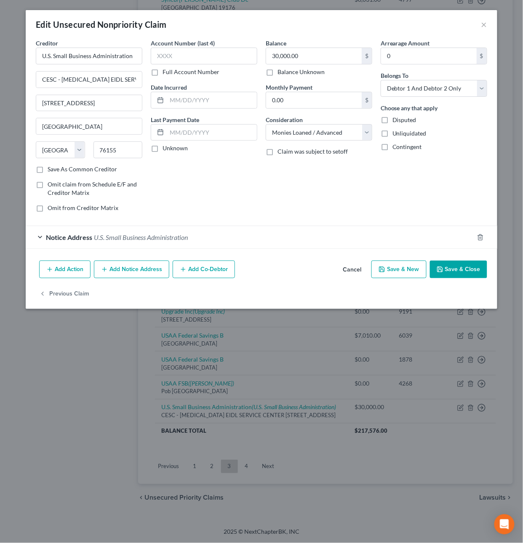
click at [168, 234] on span "U.S. Small Business Administration" at bounding box center [141, 237] width 94 height 8
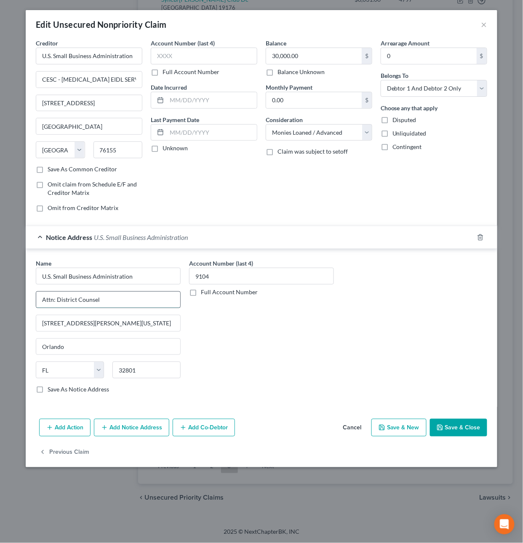
drag, startPoint x: 114, startPoint y: 302, endPoint x: 56, endPoint y: 303, distance: 57.2
click at [56, 303] on input "Attn: District Counsel" at bounding box center [108, 300] width 144 height 16
type input "Attn: Birmingham Disaster Loan Servicing Center"
type input "[STREET_ADDRESS]"
type input "35203"
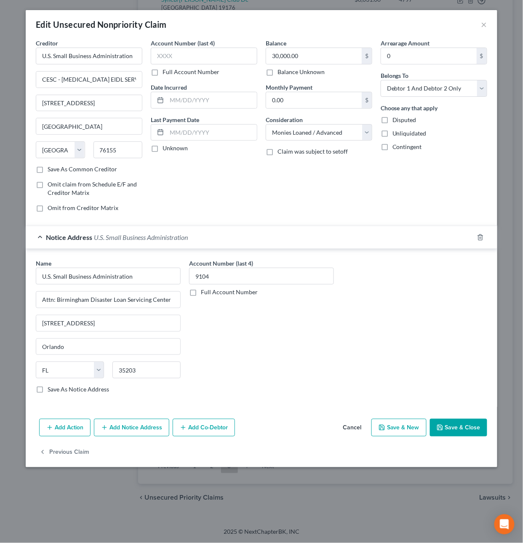
click at [452, 426] on button "Save & Close" at bounding box center [458, 428] width 57 height 18
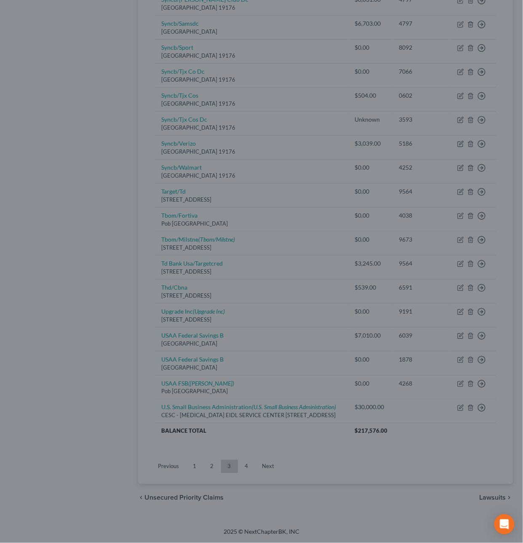
type input "[GEOGRAPHIC_DATA]"
select select "0"
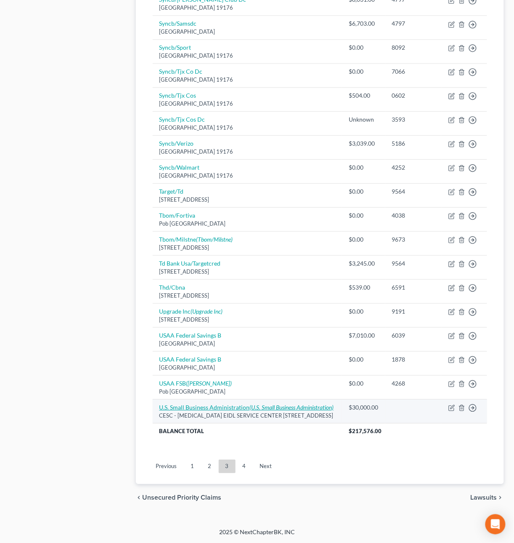
click at [263, 403] on icon "(U.S. Small Business Administration)" at bounding box center [292, 406] width 84 height 7
select select "45"
select select "10"
select select "2"
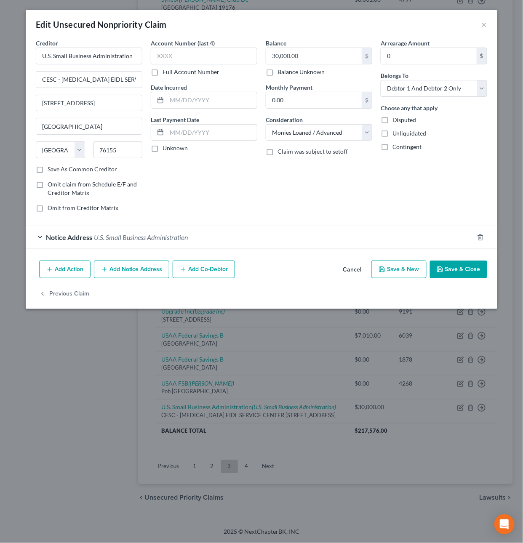
click at [122, 268] on button "Add Notice Address" at bounding box center [131, 269] width 75 height 18
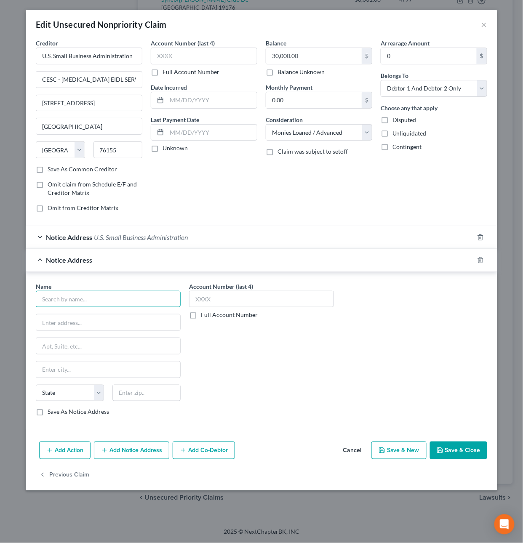
click at [87, 298] on input "text" at bounding box center [108, 299] width 145 height 17
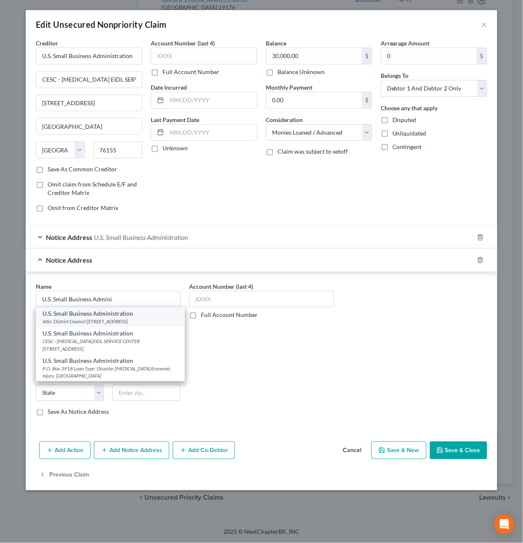
click at [93, 314] on div "U.S. Small Business Administration" at bounding box center [109, 313] width 135 height 8
type input "U.S. Small Business Administration"
type input "Attn: District Counsel"
type input "[STREET_ADDRESS]"
type input "[GEOGRAPHIC_DATA]"
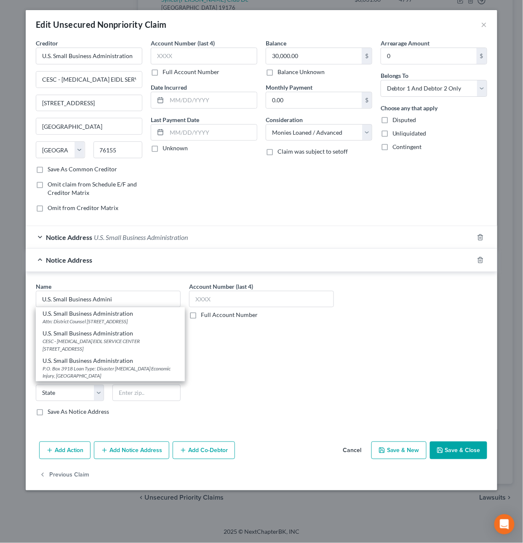
select select "4"
type input "94105"
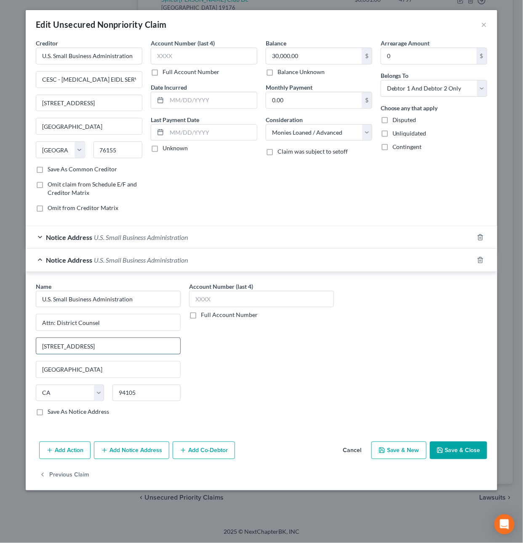
drag, startPoint x: 106, startPoint y: 345, endPoint x: 45, endPoint y: 349, distance: 60.7
click at [45, 349] on input "[STREET_ADDRESS]" at bounding box center [108, 346] width 144 height 16
type input "[STREET_ADDRESS][PERSON_NAME][US_STATE]"
click at [161, 401] on input "94105" at bounding box center [146, 393] width 68 height 17
drag, startPoint x: 160, startPoint y: 401, endPoint x: 114, endPoint y: 396, distance: 46.1
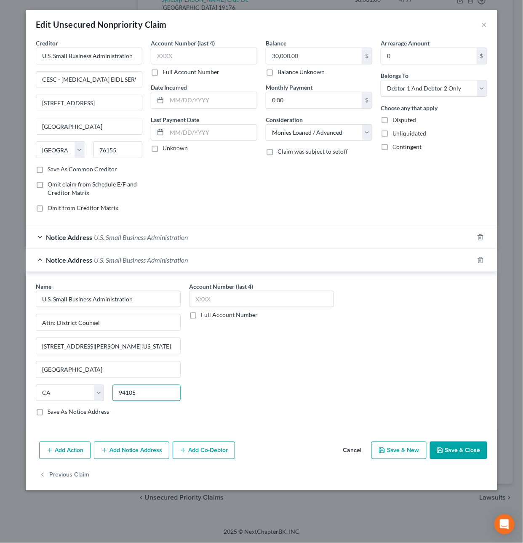
click at [114, 396] on input "94105" at bounding box center [146, 393] width 68 height 17
type input "32801"
click at [255, 301] on input "text" at bounding box center [261, 299] width 145 height 17
type input "Orlando"
select select "9"
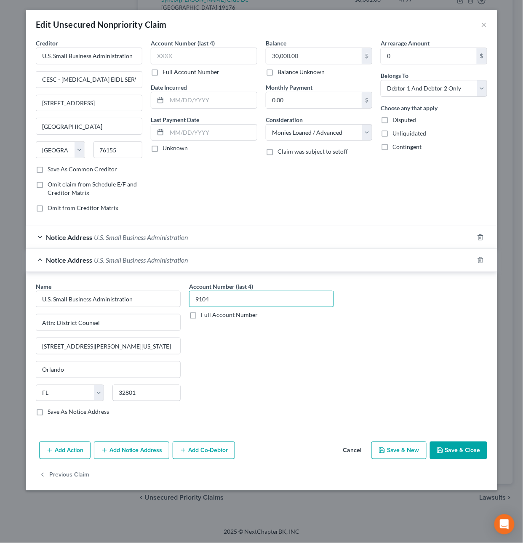
type input "9104"
click at [454, 445] on button "Save & Close" at bounding box center [458, 450] width 57 height 18
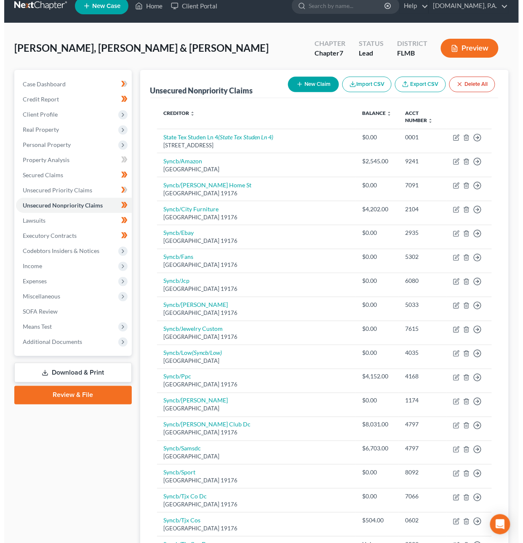
scroll to position [0, 0]
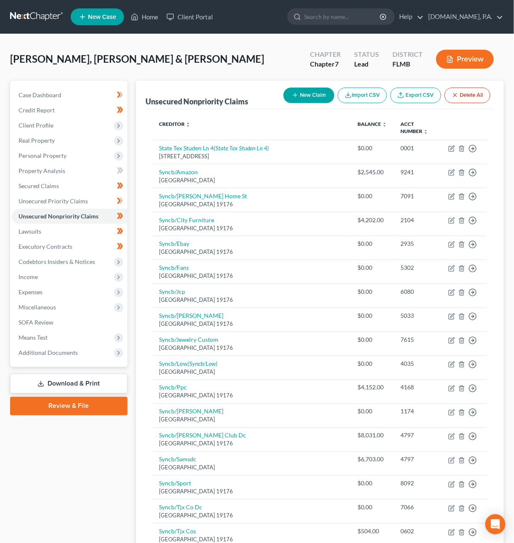
click at [309, 96] on button "New Claim" at bounding box center [309, 96] width 51 height 16
select select "2"
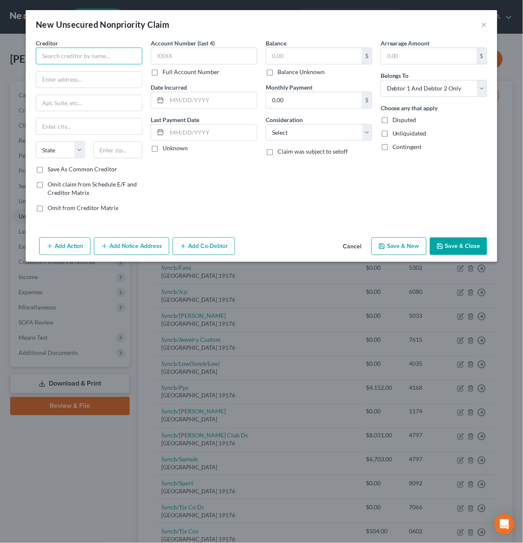
click at [79, 56] on input "text" at bounding box center [89, 56] width 106 height 17
type input "[PERSON_NAME] Divorce & Family Law Group, LLC"
type input "8"
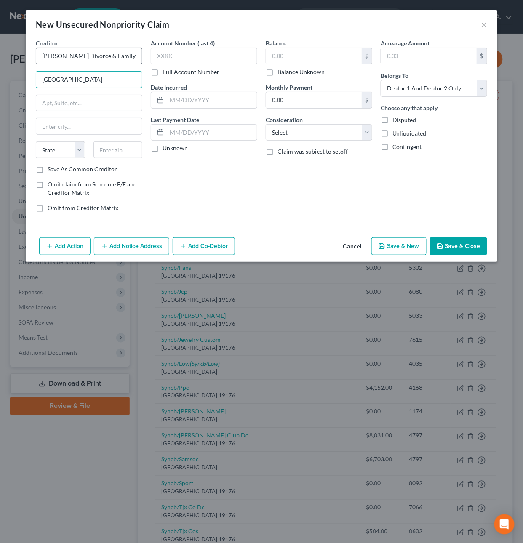
type input "[GEOGRAPHIC_DATA]"
type input "[STREET_ADDRESS]"
type input "07601"
type input "Hackensack"
select select "33"
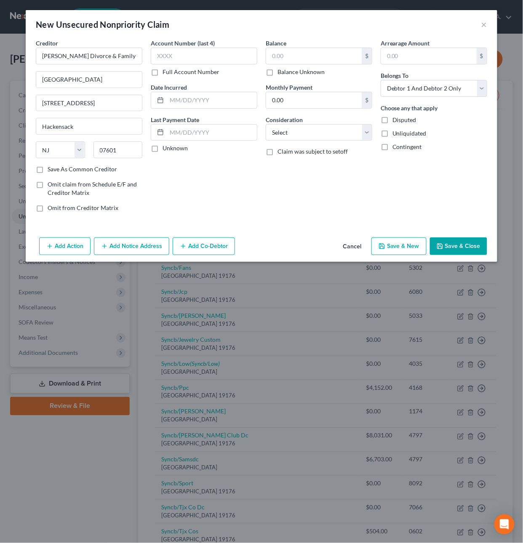
click at [469, 247] on button "Save & Close" at bounding box center [458, 246] width 57 height 18
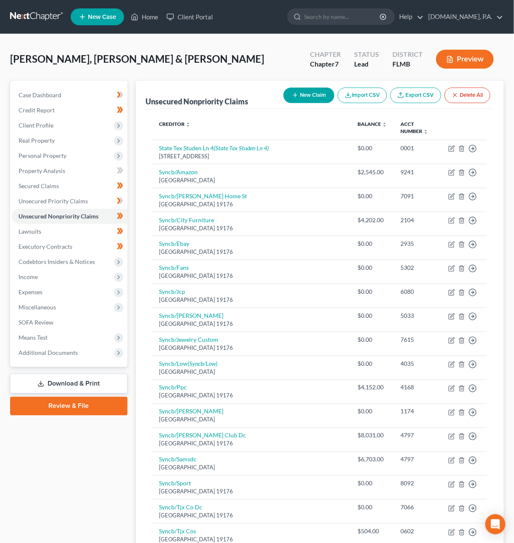
click at [74, 381] on link "Download & Print" at bounding box center [68, 384] width 117 height 20
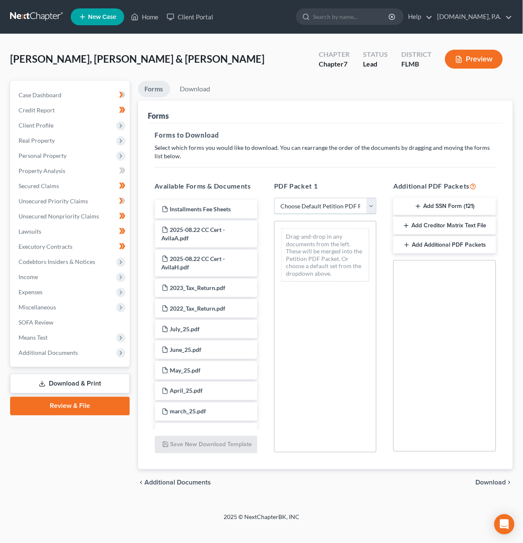
click at [314, 200] on select "Choose Default Petition PDF Packet Complete Bankruptcy Petition (all forms and …" at bounding box center [325, 206] width 102 height 17
click at [274, 198] on select "Choose Default Petition PDF Packet Complete Bankruptcy Petition (all forms and …" at bounding box center [325, 206] width 102 height 17
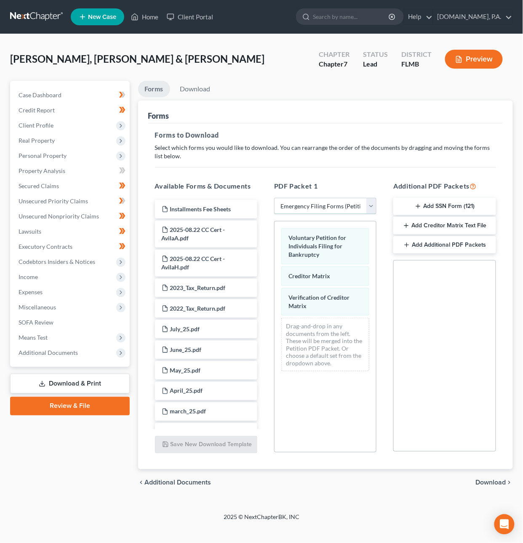
click at [330, 204] on select "Choose Default Petition PDF Packet Complete Bankruptcy Petition (all forms and …" at bounding box center [325, 206] width 102 height 17
select select "5"
click at [274, 198] on select "Choose Default Petition PDF Packet Complete Bankruptcy Petition (all forms and …" at bounding box center [325, 206] width 102 height 17
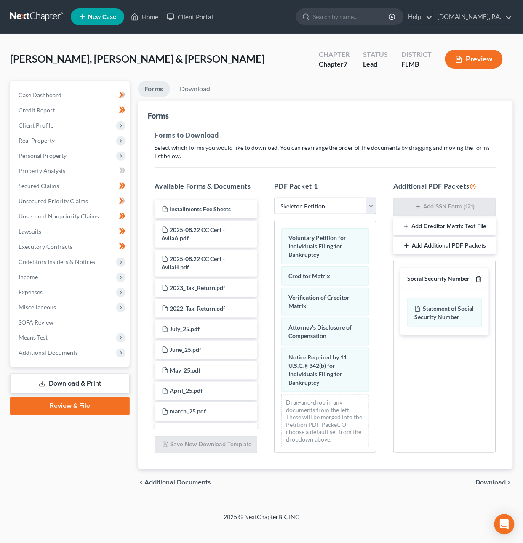
click at [480, 279] on icon "button" at bounding box center [478, 278] width 4 height 5
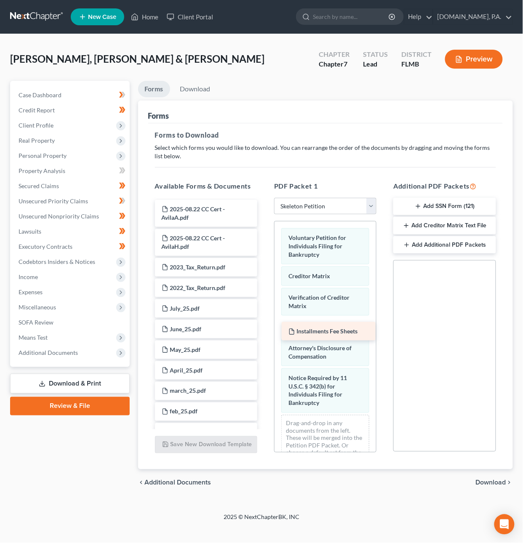
drag, startPoint x: 202, startPoint y: 211, endPoint x: 329, endPoint y: 333, distance: 176.1
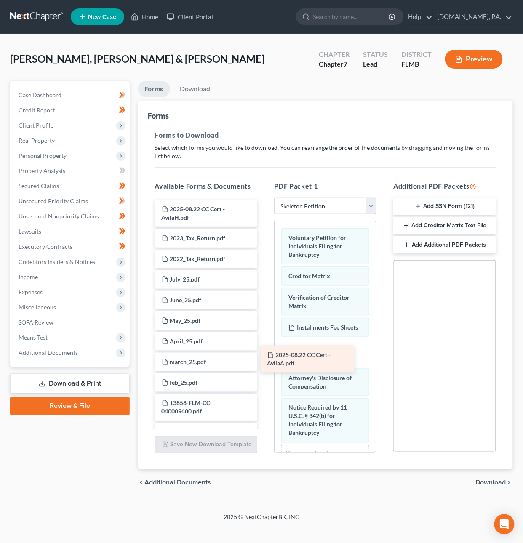
drag, startPoint x: 210, startPoint y: 208, endPoint x: 316, endPoint y: 354, distance: 180.2
click at [264, 354] on div "2025-08.22 CC Cert - AvilaA.pdf 2025-08.22 CC Cert - AvilaA.pdf 2025-08.22 CC C…" at bounding box center [206, 540] width 116 height 681
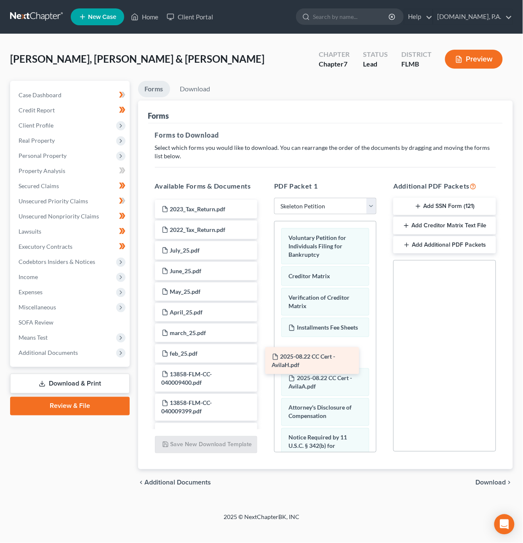
drag, startPoint x: 211, startPoint y: 213, endPoint x: 321, endPoint y: 361, distance: 185.2
click at [264, 361] on div "2025-08.22 CC Cert - AvilaH.pdf 2025-08.22 CC Cert - AvilaH.pdf 2023_Tax_Return…" at bounding box center [206, 526] width 116 height 652
click at [491, 482] on span "Download" at bounding box center [490, 482] width 30 height 7
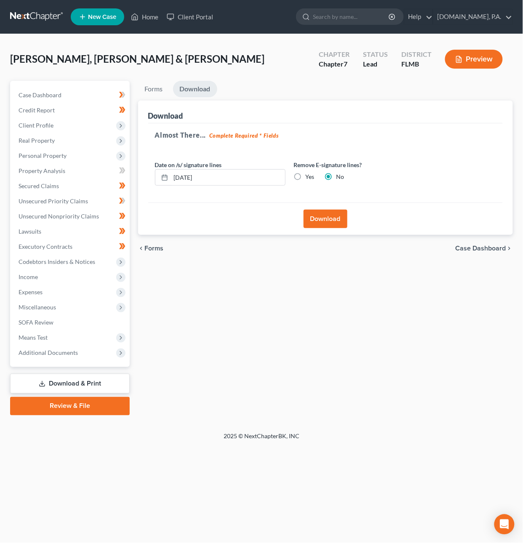
click at [330, 224] on button "Download" at bounding box center [325, 219] width 44 height 19
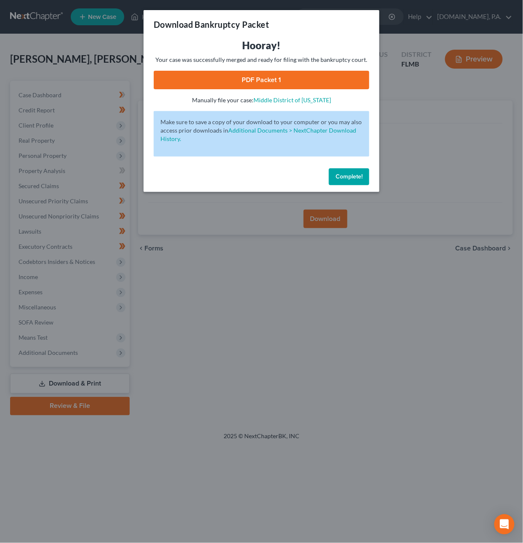
click at [291, 81] on link "PDF Packet 1" at bounding box center [261, 80] width 215 height 19
click at [359, 177] on span "Complete!" at bounding box center [348, 176] width 27 height 7
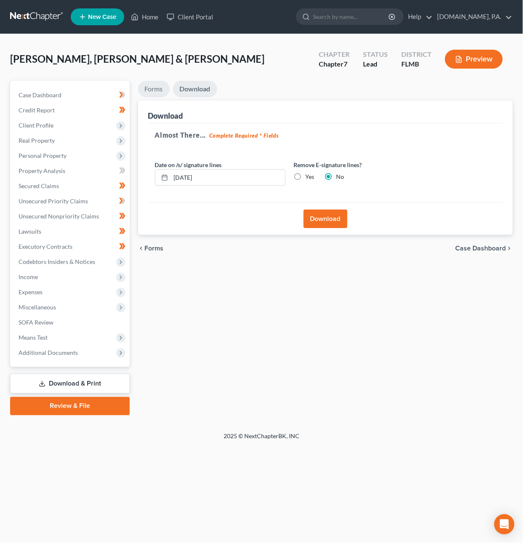
click at [162, 87] on link "Forms" at bounding box center [154, 89] width 32 height 16
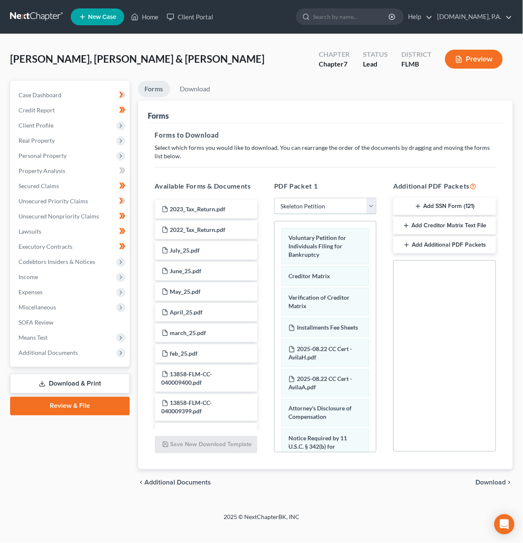
click at [371, 210] on select "Choose Default Petition PDF Packet Complete Bankruptcy Petition (all forms and …" at bounding box center [325, 206] width 102 height 17
select select
click at [274, 198] on select "Choose Default Petition PDF Packet Complete Bankruptcy Petition (all forms and …" at bounding box center [325, 206] width 102 height 17
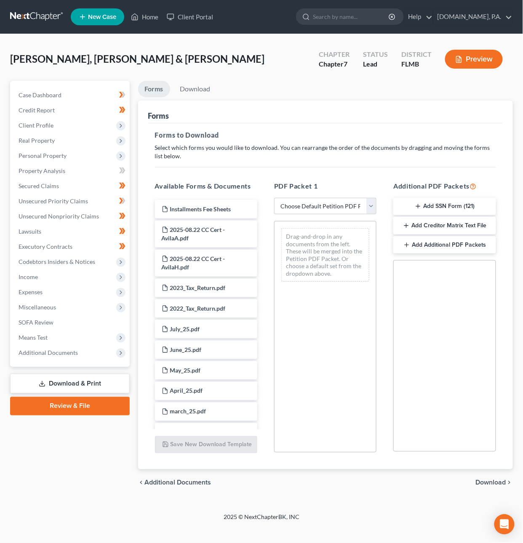
click at [466, 205] on button "Add SSN Form (121)" at bounding box center [444, 207] width 102 height 18
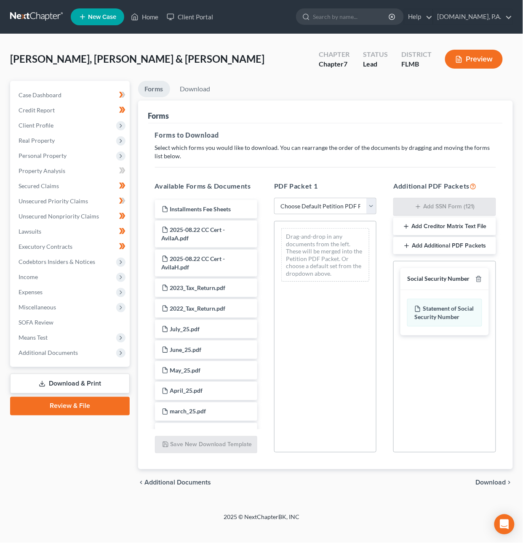
click at [499, 478] on div "chevron_left Additional Documents Download chevron_right" at bounding box center [325, 482] width 375 height 27
click at [493, 483] on span "Download" at bounding box center [490, 482] width 30 height 7
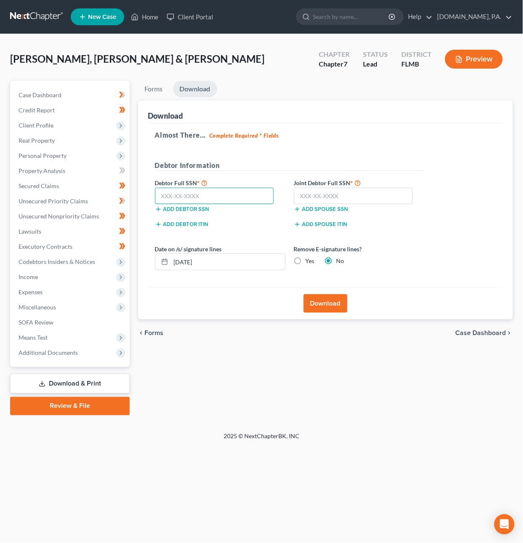
click at [213, 193] on input "text" at bounding box center [214, 196] width 119 height 17
type input "456-47-5122"
type input "063-76-4799"
click at [332, 303] on button "Download" at bounding box center [325, 303] width 44 height 19
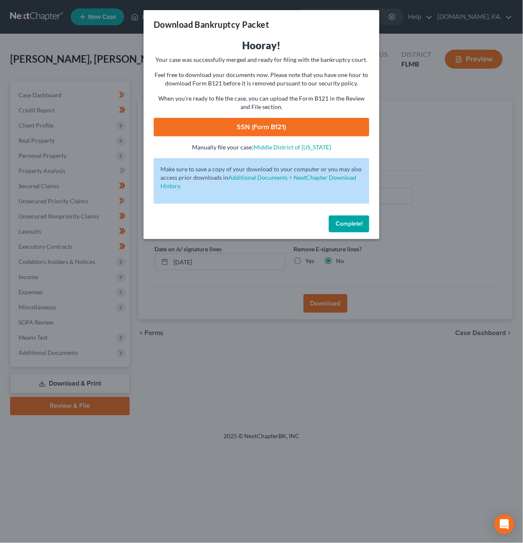
click at [268, 127] on link "SSN (Form B121)" at bounding box center [261, 127] width 215 height 19
